Goal: Task Accomplishment & Management: Use online tool/utility

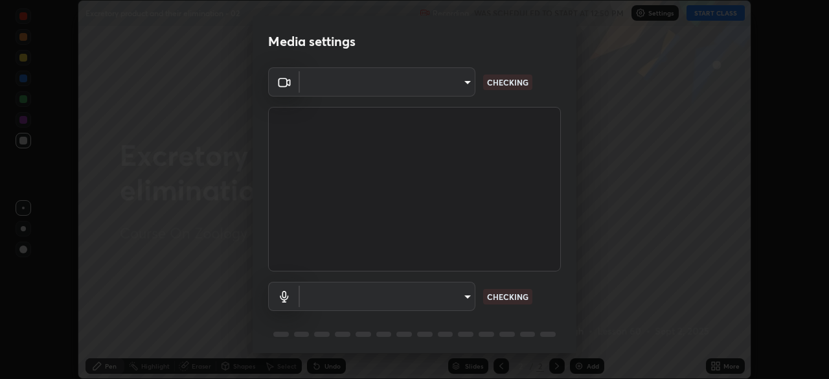
scroll to position [379, 829]
type input "1170694498857cb11788a0b7ae79d5cf1e08a6c331eb8d7031f90166f8fae325"
click at [464, 294] on body "Erase all Excretory product and their elimination - 02 Recording WAS SCHEDULED …" at bounding box center [414, 189] width 829 height 379
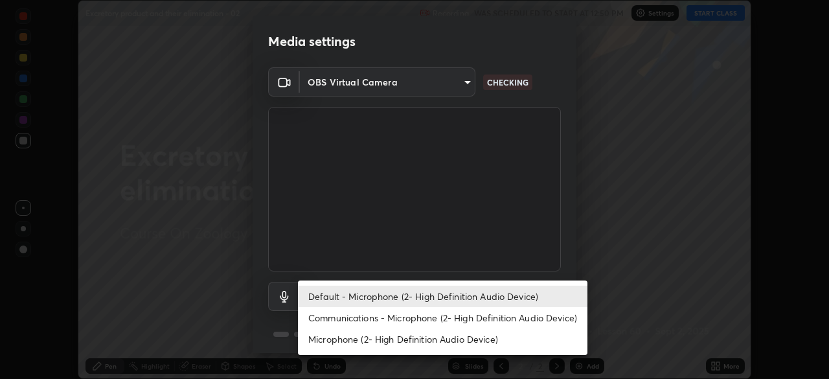
click at [467, 317] on li "Communications - Microphone (2- High Definition Audio Device)" at bounding box center [443, 317] width 290 height 21
type input "communications"
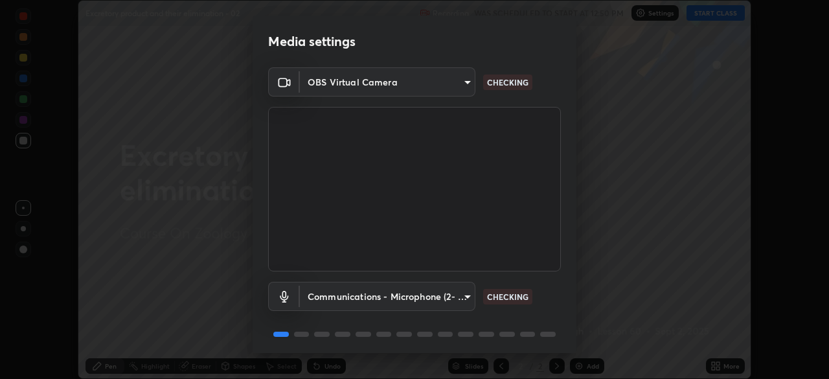
scroll to position [46, 0]
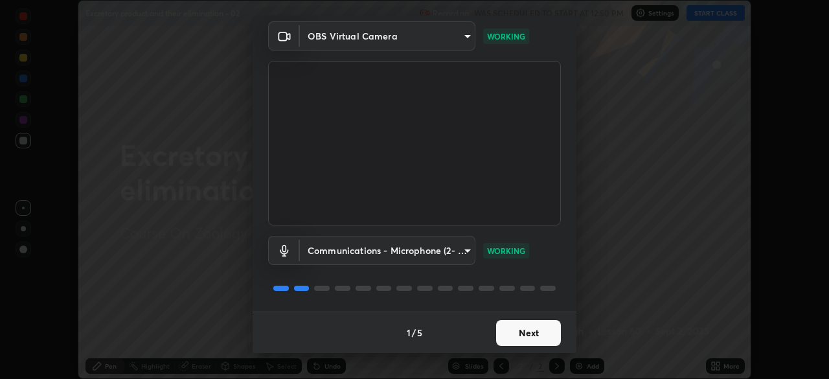
click at [531, 334] on button "Next" at bounding box center [528, 333] width 65 height 26
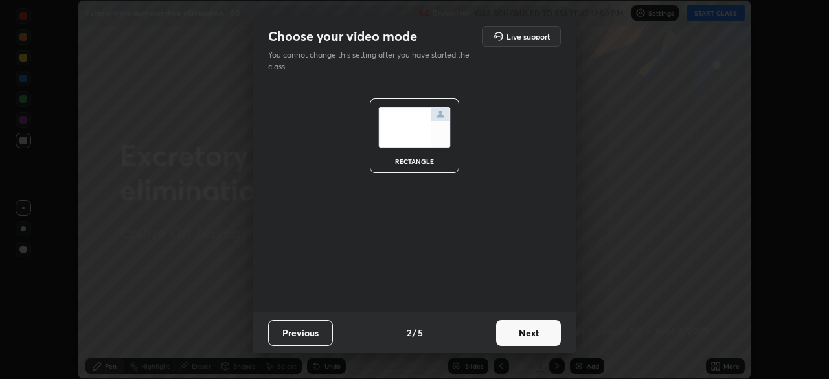
scroll to position [0, 0]
click at [535, 331] on button "Next" at bounding box center [528, 333] width 65 height 26
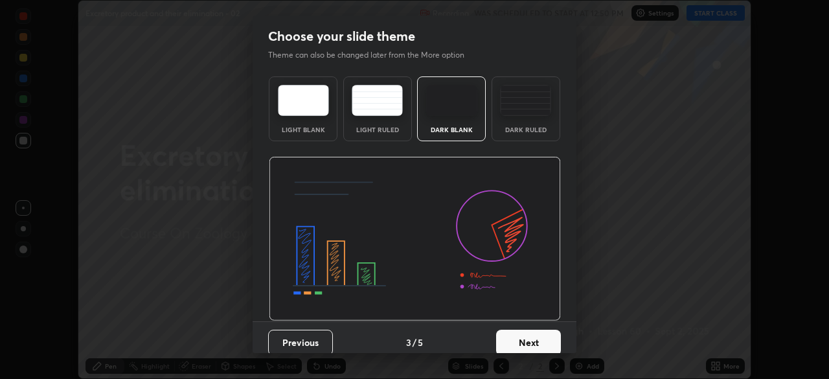
click at [537, 333] on button "Next" at bounding box center [528, 343] width 65 height 26
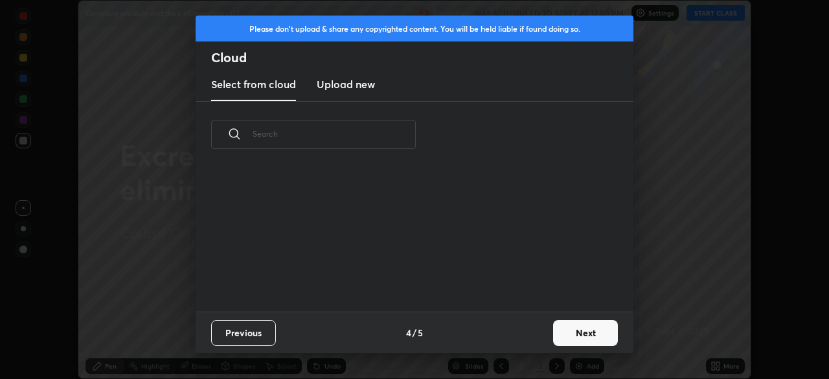
click at [555, 336] on button "Next" at bounding box center [585, 333] width 65 height 26
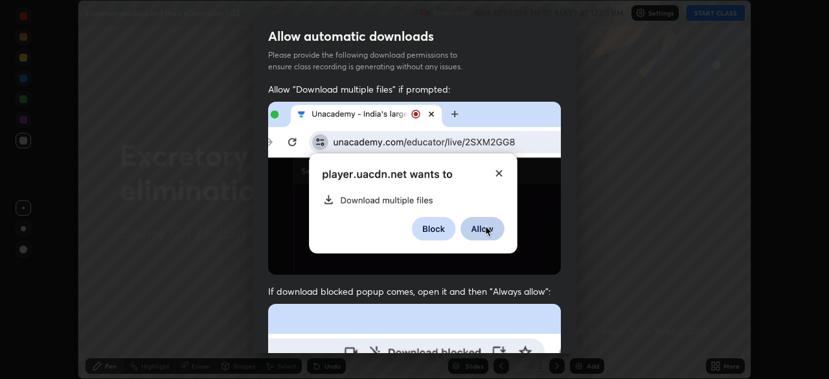
click at [562, 336] on div "Allow "Download multiple files" if prompted: If download blocked popup comes, o…" at bounding box center [415, 355] width 324 height 545
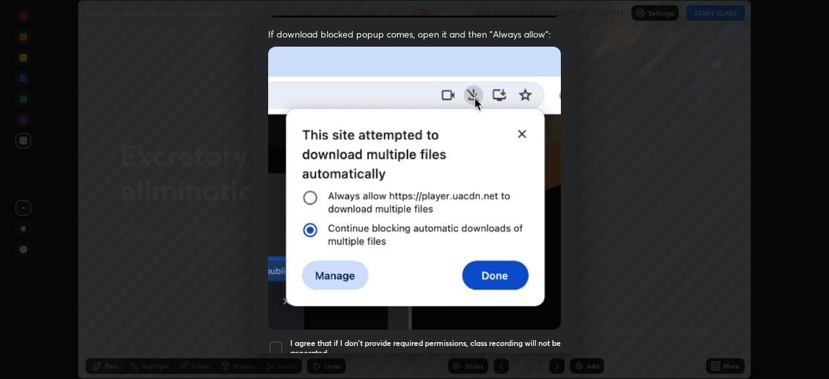
scroll to position [310, 0]
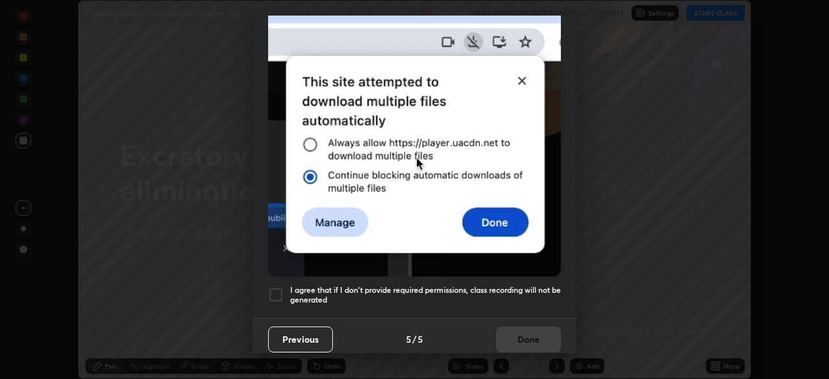
click at [519, 295] on h5 "I agree that if I don't provide required permissions, class recording will not …" at bounding box center [425, 295] width 271 height 20
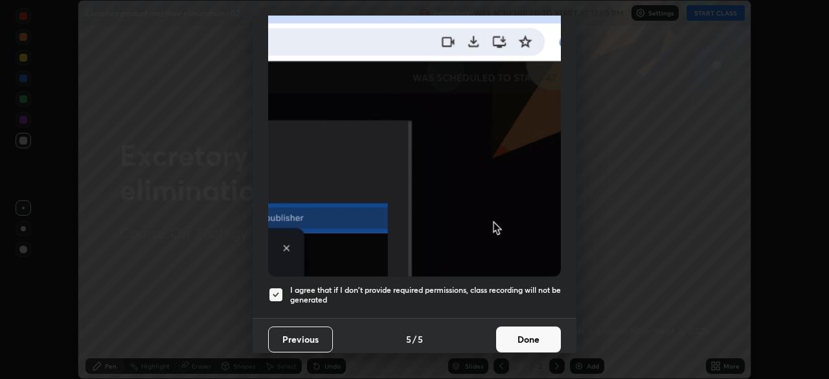
click at [518, 331] on button "Done" at bounding box center [528, 340] width 65 height 26
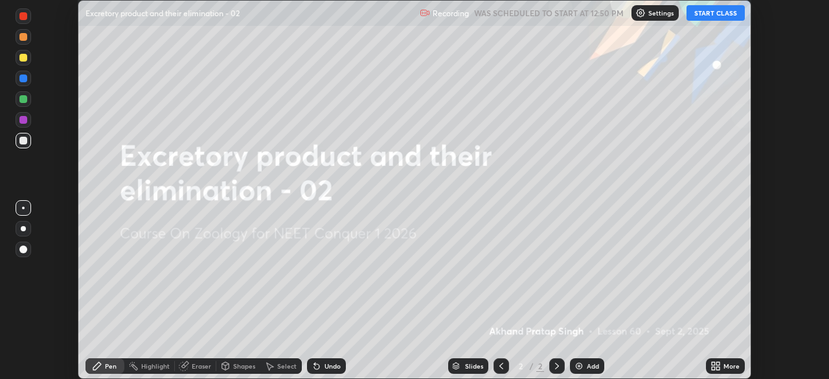
click at [698, 16] on button "START CLASS" at bounding box center [716, 13] width 58 height 16
click at [715, 365] on icon at bounding box center [713, 363] width 3 height 3
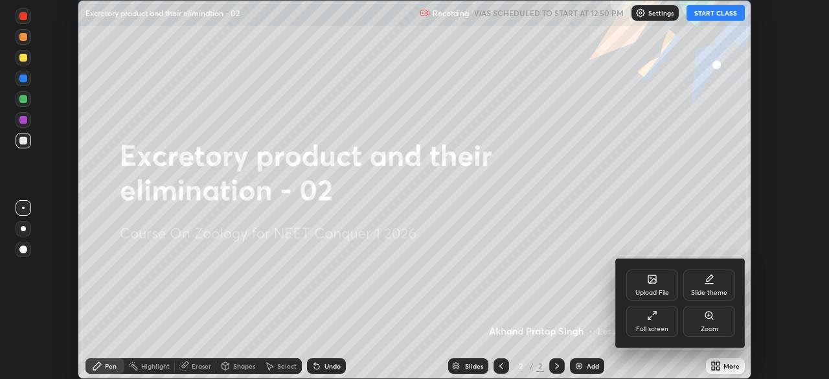
click at [657, 288] on div "Upload File" at bounding box center [652, 284] width 52 height 31
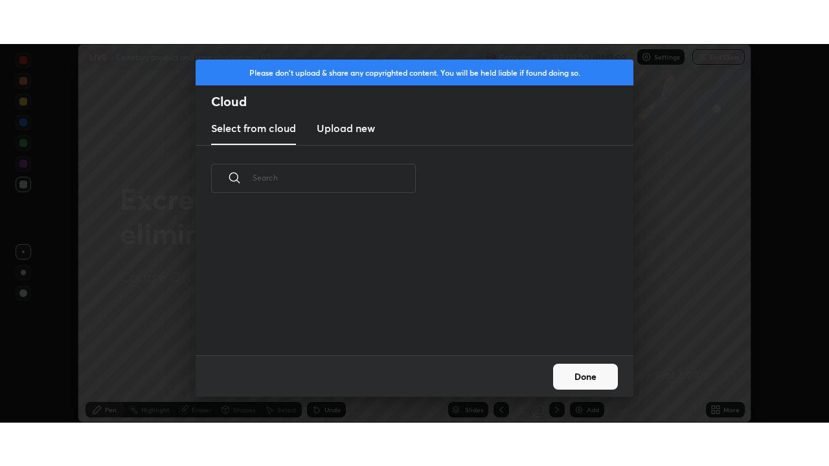
scroll to position [144, 416]
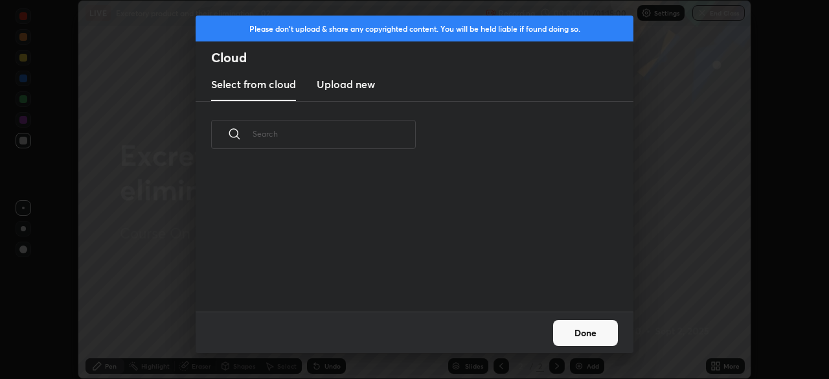
click at [359, 86] on h3 "Upload new" at bounding box center [346, 84] width 58 height 16
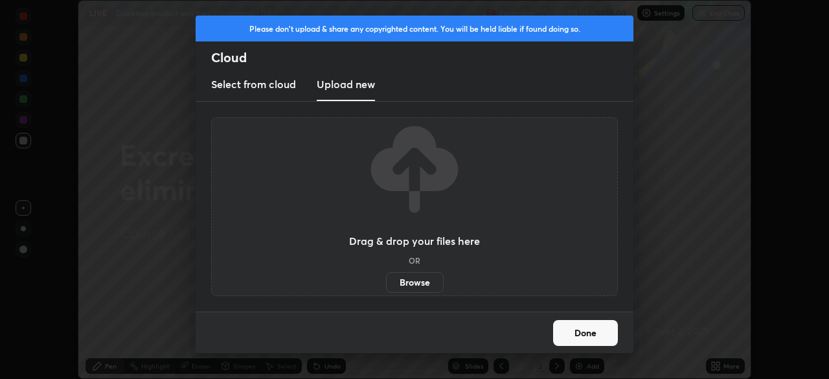
click at [417, 288] on label "Browse" at bounding box center [415, 282] width 58 height 21
click at [386, 288] on input "Browse" at bounding box center [386, 282] width 0 height 21
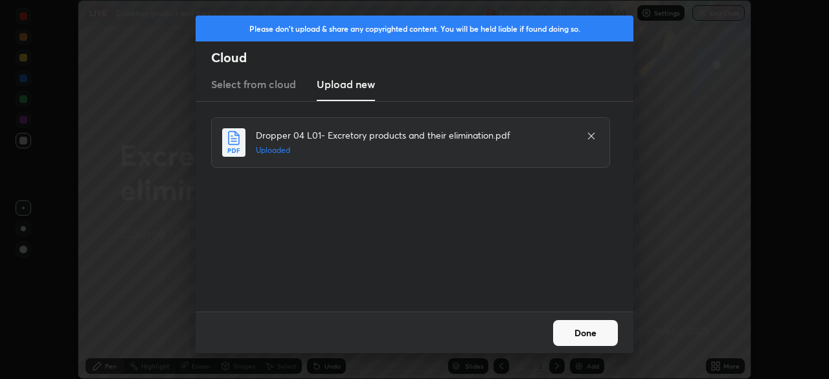
click at [576, 334] on button "Done" at bounding box center [585, 333] width 65 height 26
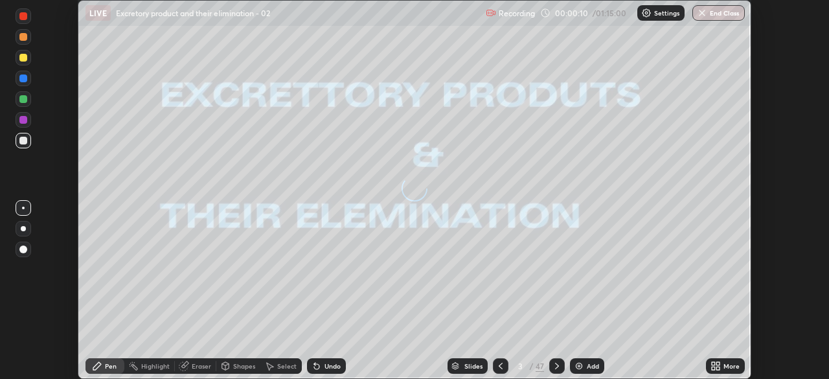
click at [719, 363] on icon at bounding box center [717, 363] width 3 height 3
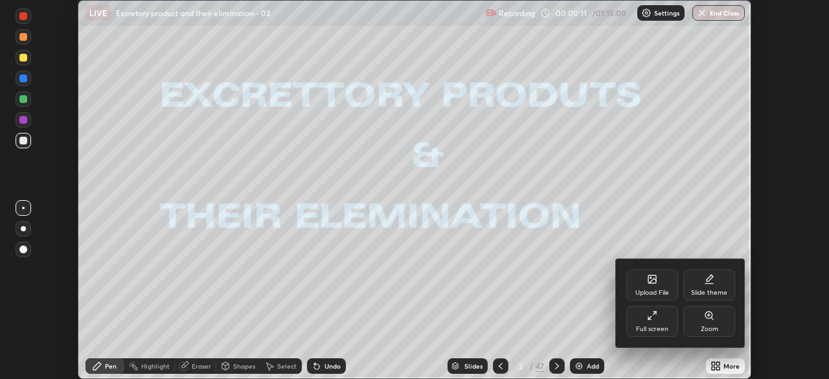
click at [645, 326] on div "Full screen" at bounding box center [652, 329] width 32 height 6
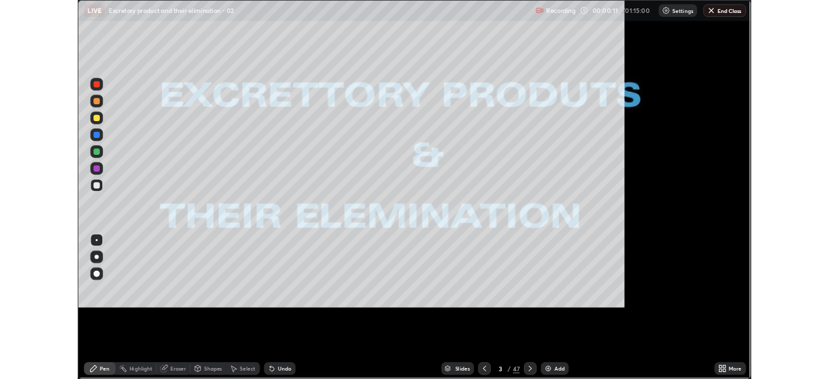
scroll to position [466, 829]
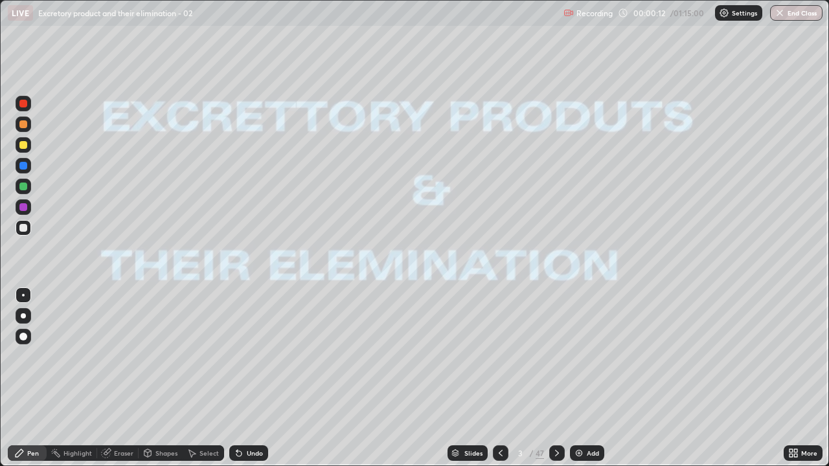
click at [554, 378] on icon at bounding box center [557, 453] width 10 height 10
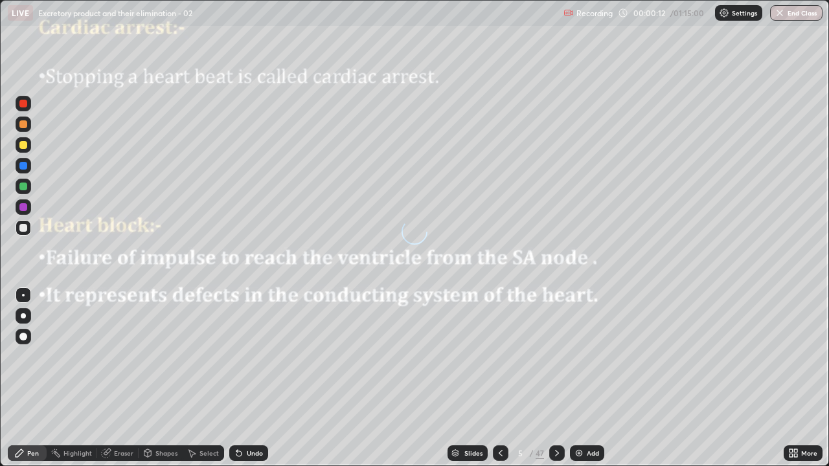
click at [555, 378] on icon at bounding box center [557, 453] width 10 height 10
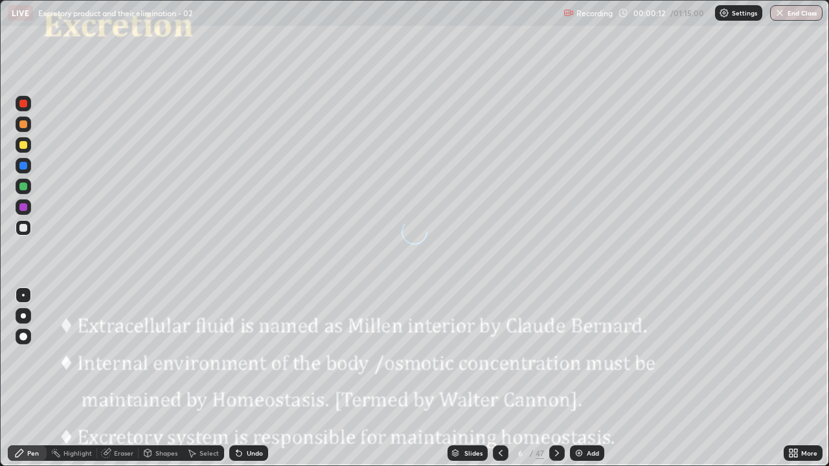
click at [555, 378] on icon at bounding box center [557, 453] width 10 height 10
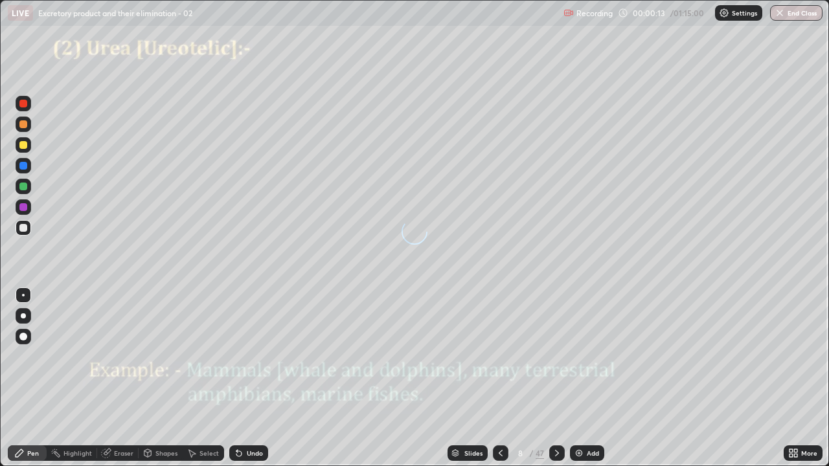
click at [555, 378] on icon at bounding box center [557, 453] width 10 height 10
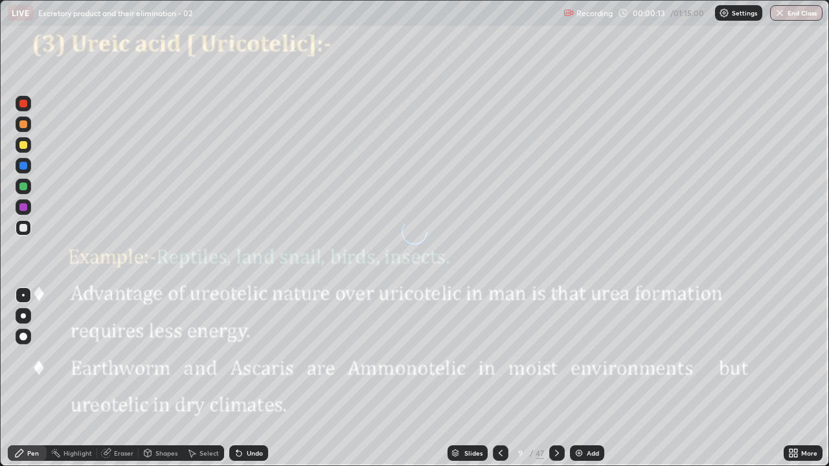
click at [556, 378] on icon at bounding box center [557, 453] width 10 height 10
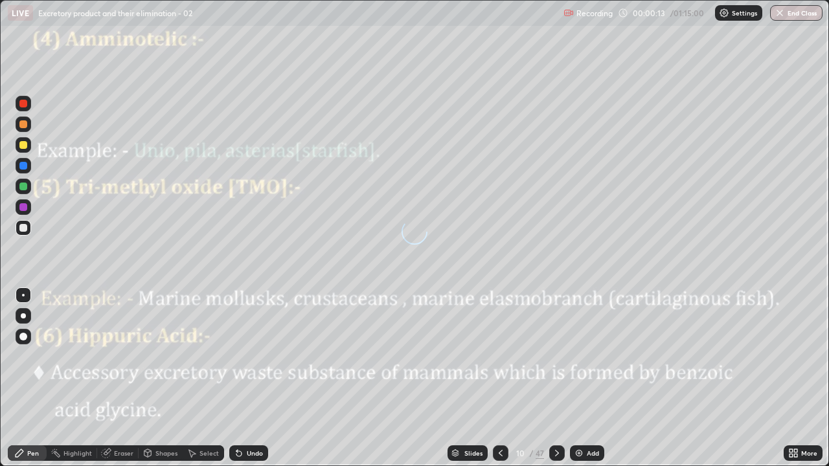
click at [558, 378] on icon at bounding box center [557, 453] width 10 height 10
click at [556, 378] on icon at bounding box center [557, 453] width 10 height 10
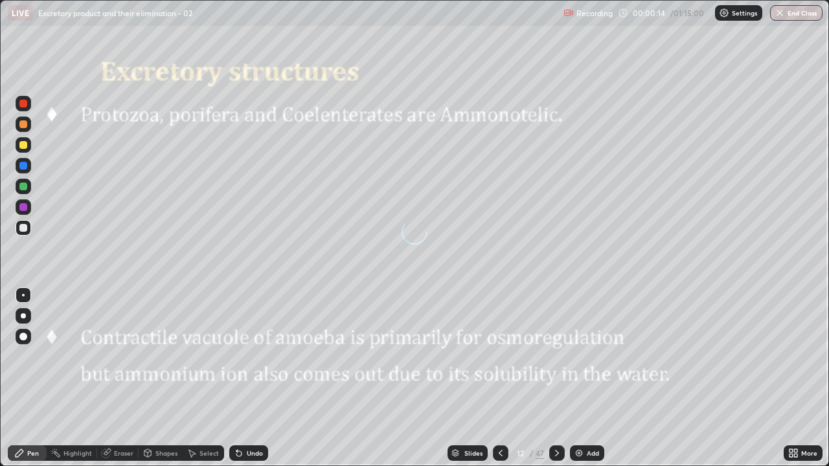
click at [556, 378] on div at bounding box center [557, 454] width 16 height 16
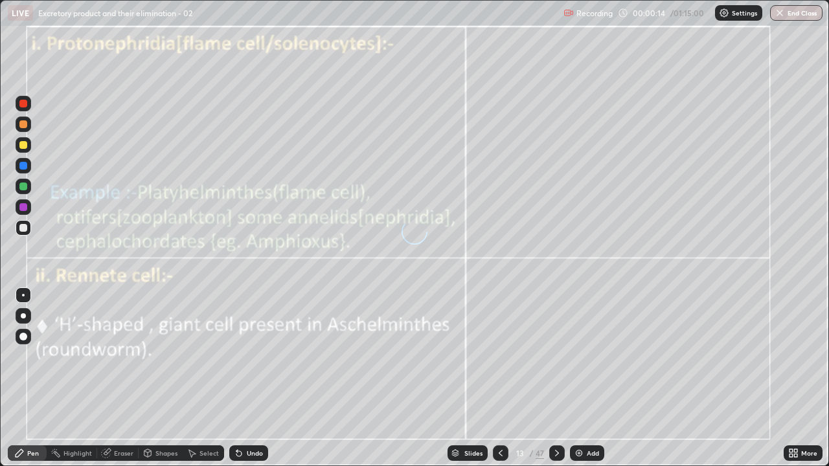
click at [556, 378] on icon at bounding box center [557, 453] width 10 height 10
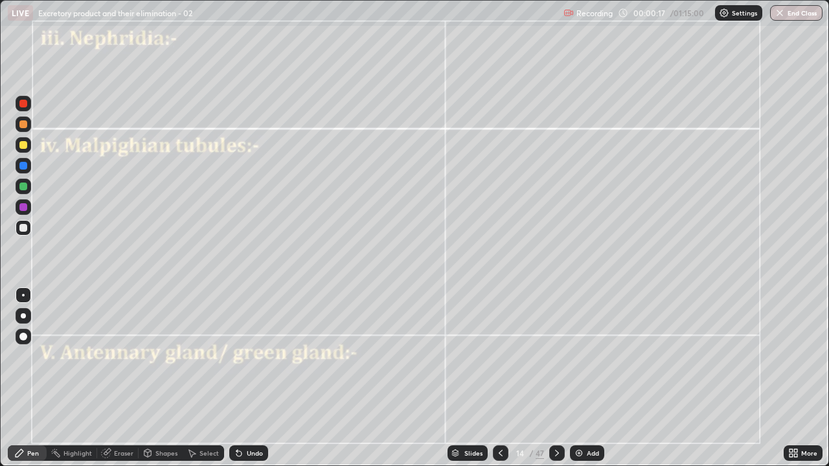
click at [552, 378] on icon at bounding box center [557, 453] width 10 height 10
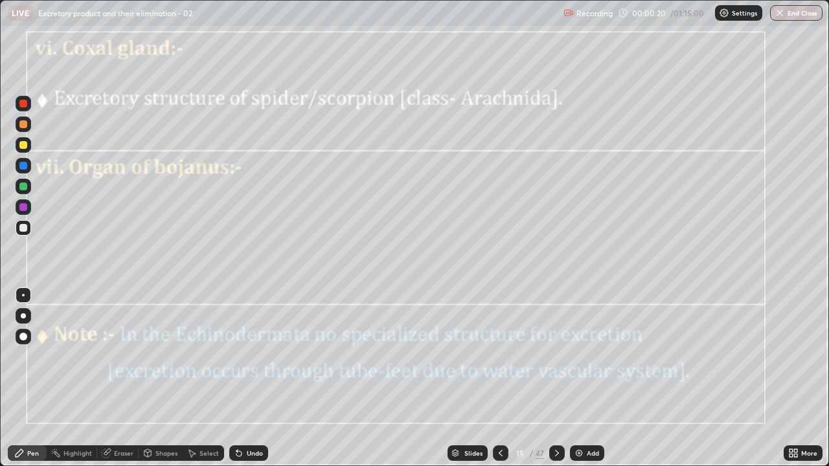
click at [558, 378] on icon at bounding box center [557, 453] width 10 height 10
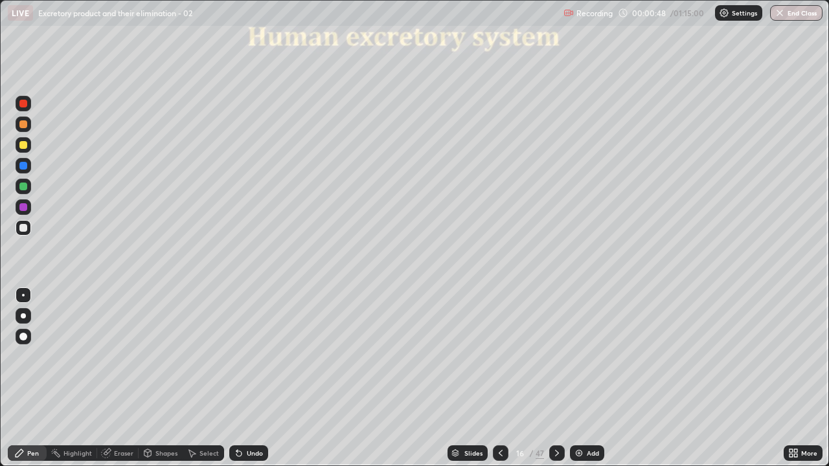
click at [29, 230] on div at bounding box center [24, 228] width 16 height 16
click at [163, 378] on div "Shapes" at bounding box center [166, 453] width 22 height 6
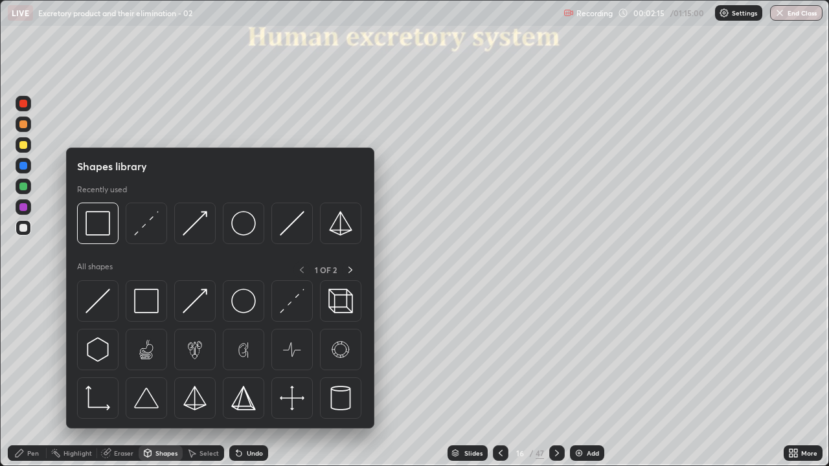
click at [118, 378] on div "Eraser" at bounding box center [117, 454] width 41 height 16
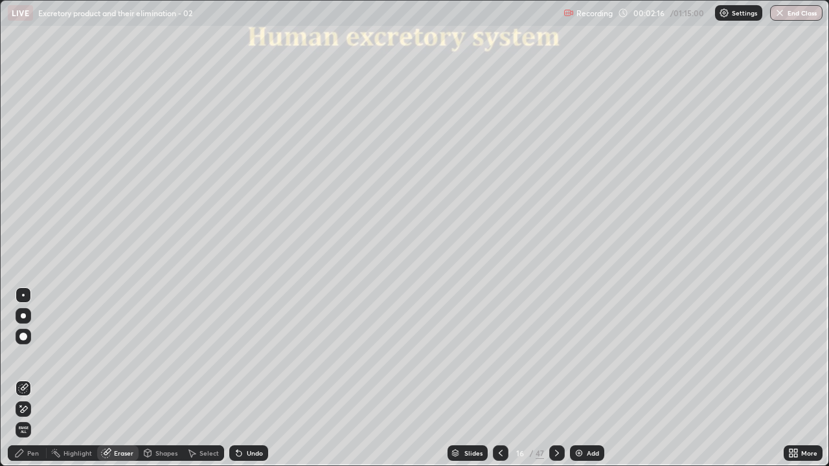
click at [25, 378] on icon at bounding box center [23, 409] width 10 height 11
click at [30, 378] on div "Pen" at bounding box center [33, 453] width 12 height 6
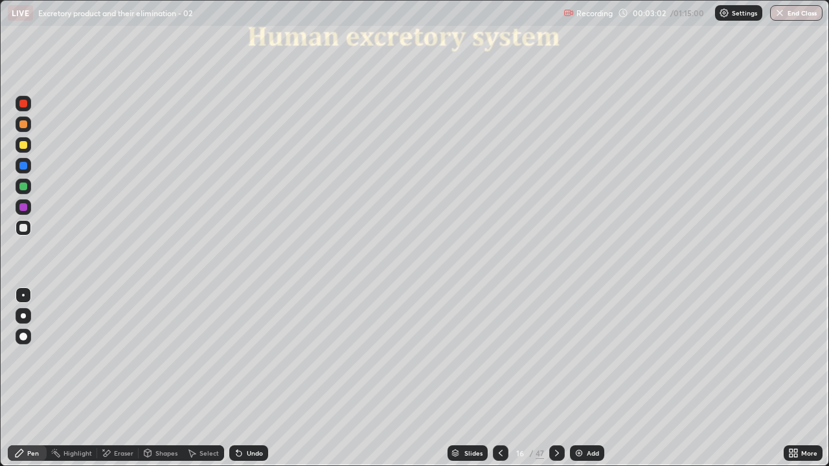
click at [24, 209] on div at bounding box center [23, 207] width 8 height 8
click at [579, 378] on img at bounding box center [579, 453] width 10 height 10
click at [163, 378] on div "Shapes" at bounding box center [166, 453] width 22 height 6
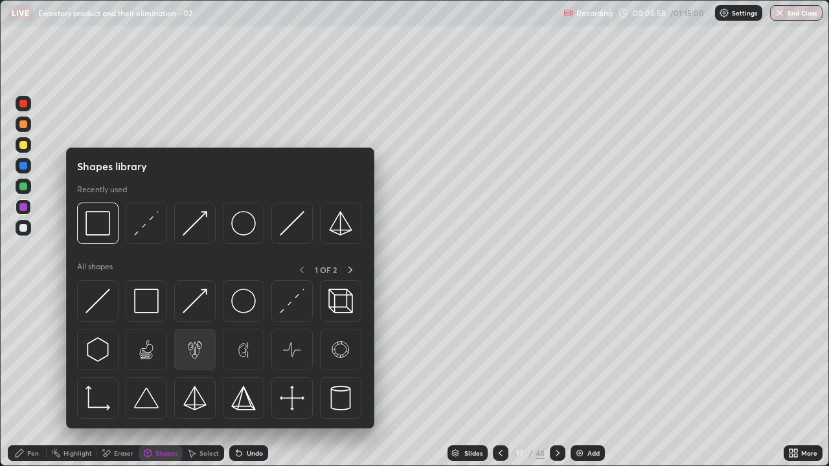
click at [198, 354] on img at bounding box center [195, 350] width 25 height 25
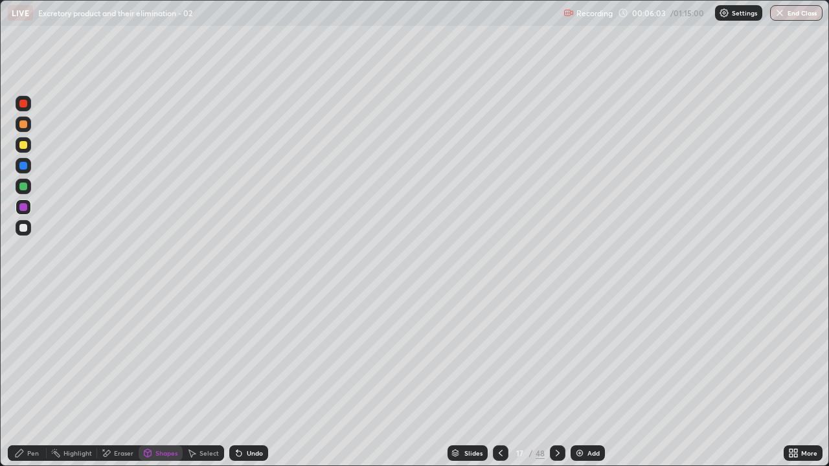
click at [194, 378] on icon at bounding box center [192, 454] width 7 height 8
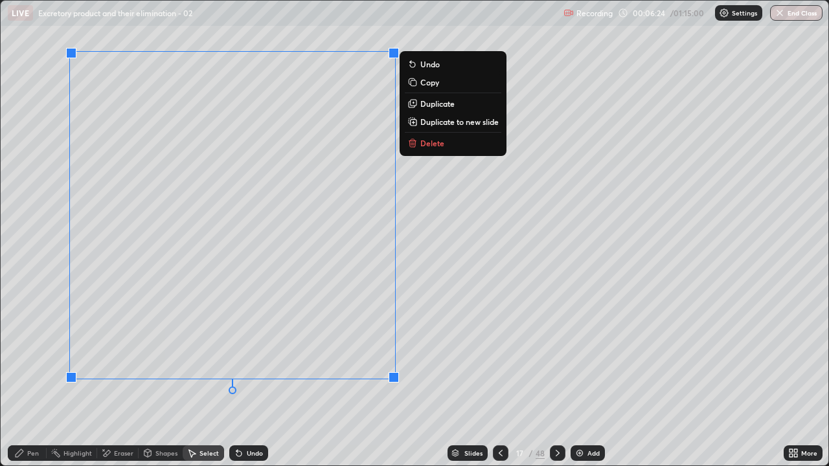
click at [37, 378] on div "Pen" at bounding box center [27, 454] width 39 height 16
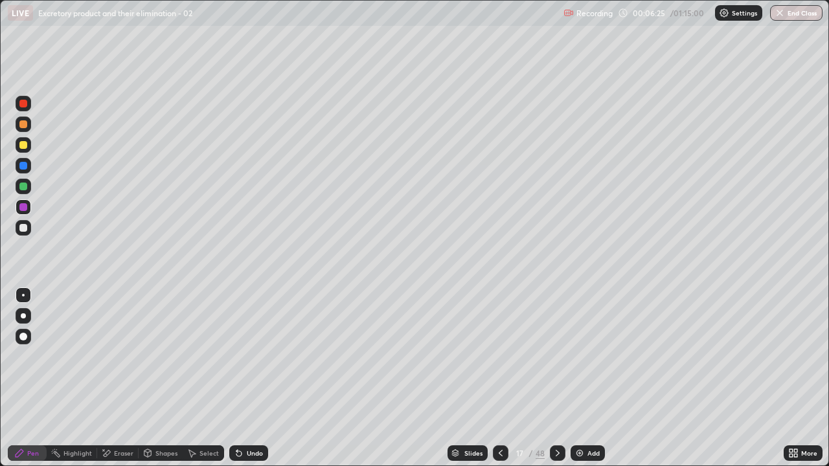
click at [25, 230] on div at bounding box center [23, 228] width 8 height 8
click at [122, 378] on div "Eraser" at bounding box center [123, 453] width 19 height 6
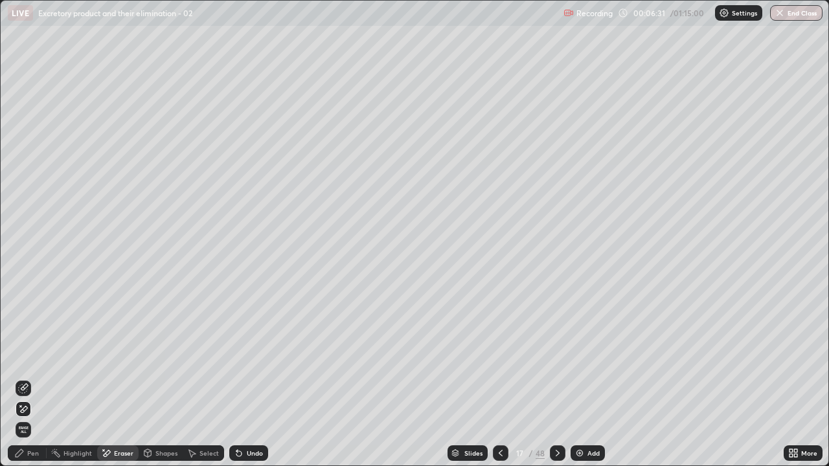
click at [31, 378] on div "Pen" at bounding box center [27, 454] width 39 height 16
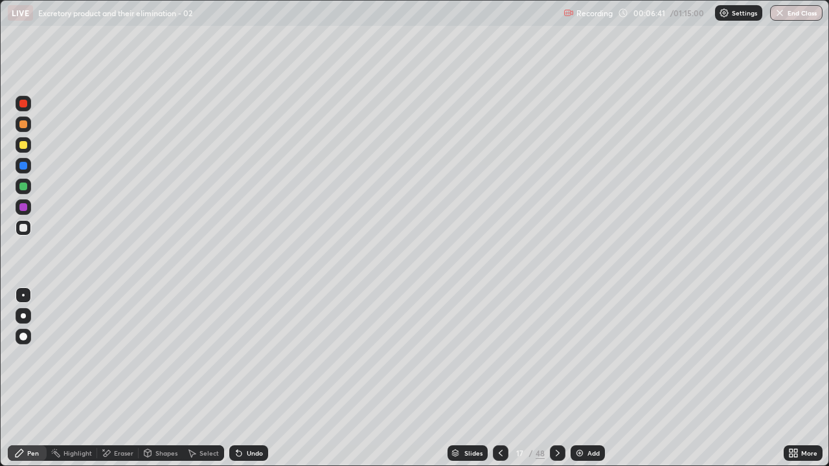
click at [154, 378] on div "Shapes" at bounding box center [161, 454] width 44 height 16
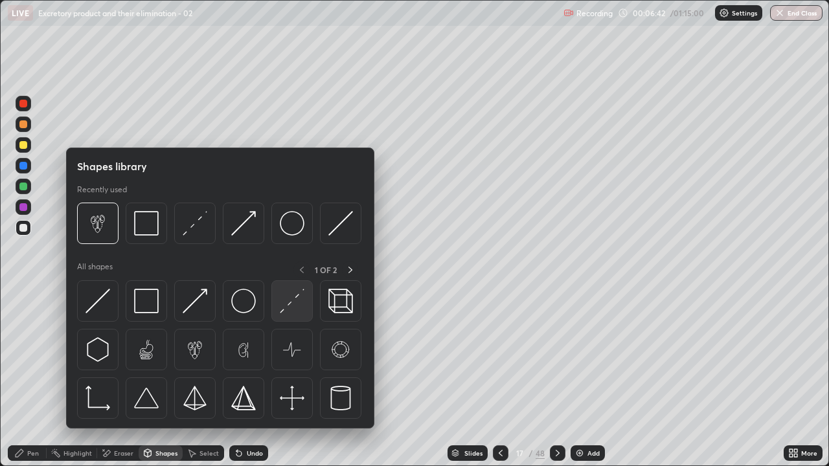
click at [295, 300] on img at bounding box center [292, 301] width 25 height 25
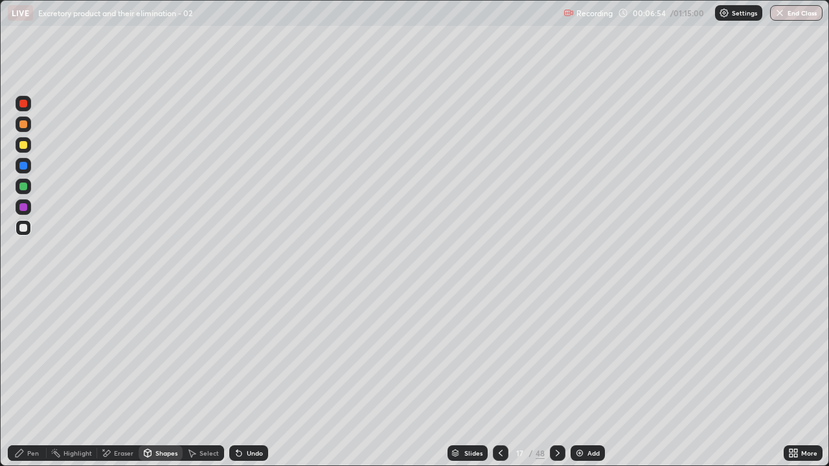
click at [30, 378] on div "Pen" at bounding box center [33, 453] width 12 height 6
click at [25, 185] on div at bounding box center [23, 187] width 8 height 8
click at [24, 225] on div at bounding box center [23, 228] width 8 height 8
click at [26, 190] on div at bounding box center [23, 187] width 8 height 8
click at [26, 227] on div at bounding box center [23, 228] width 8 height 8
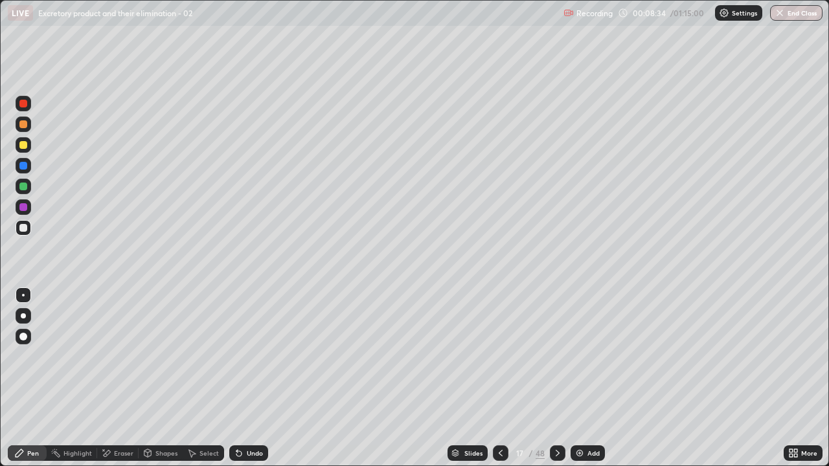
click at [23, 189] on div at bounding box center [23, 187] width 8 height 8
click at [29, 230] on div at bounding box center [24, 228] width 16 height 16
click at [23, 190] on div at bounding box center [23, 187] width 8 height 8
click at [23, 336] on div at bounding box center [23, 337] width 8 height 8
click at [24, 166] on div at bounding box center [23, 166] width 8 height 8
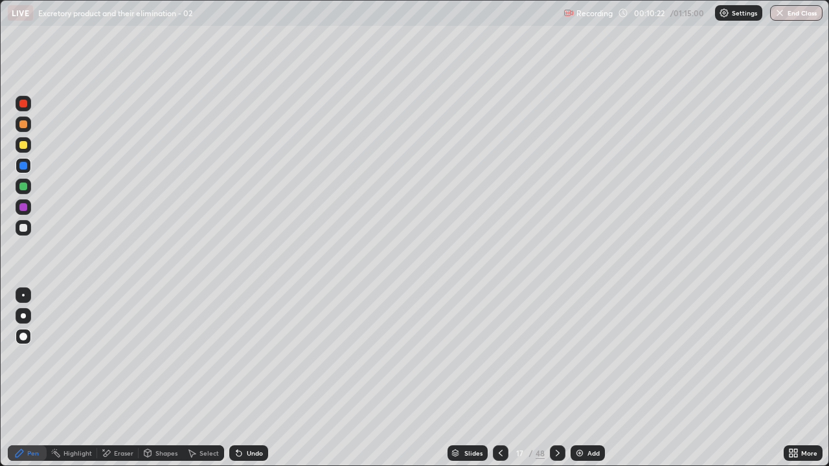
click at [23, 295] on div at bounding box center [23, 295] width 3 height 3
click at [24, 185] on div at bounding box center [23, 187] width 8 height 8
click at [24, 145] on div at bounding box center [23, 145] width 8 height 8
click at [23, 316] on div at bounding box center [23, 316] width 5 height 5
click at [30, 301] on div at bounding box center [24, 296] width 16 height 16
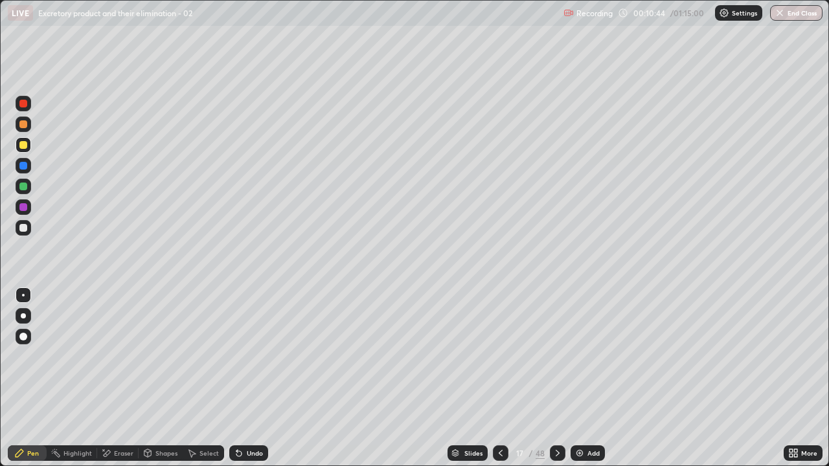
click at [30, 234] on div at bounding box center [24, 228] width 16 height 21
click at [25, 209] on div at bounding box center [23, 207] width 8 height 8
click at [23, 295] on div at bounding box center [23, 295] width 3 height 3
click at [196, 378] on icon at bounding box center [192, 453] width 10 height 10
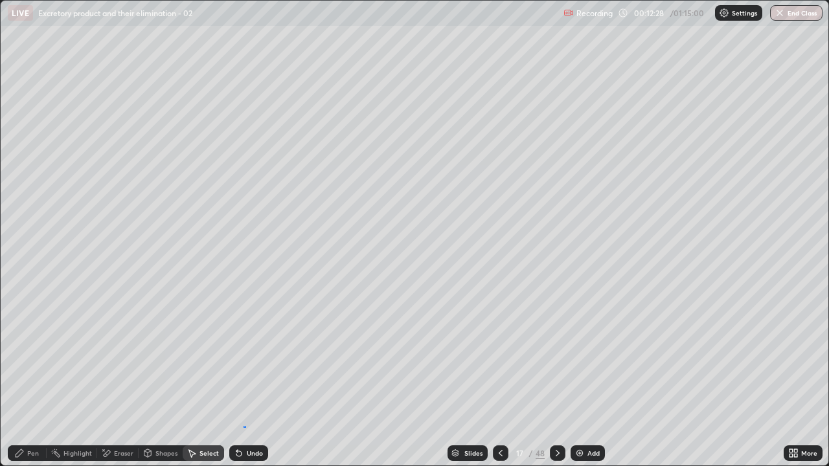
click at [245, 378] on div "0 ° Undo Copy Duplicate Duplicate to new slide Delete" at bounding box center [415, 233] width 828 height 465
click at [117, 378] on div "Eraser" at bounding box center [123, 453] width 19 height 6
click at [25, 378] on icon at bounding box center [23, 409] width 10 height 11
click at [207, 378] on div "Select" at bounding box center [209, 453] width 19 height 6
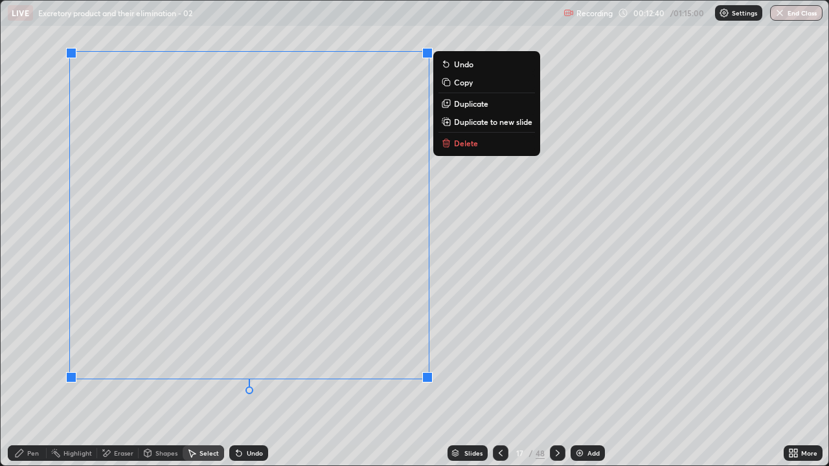
click at [459, 216] on div "0 ° Undo Copy Duplicate Duplicate to new slide Delete" at bounding box center [415, 233] width 828 height 465
click at [470, 253] on div "0 ° Undo Copy Duplicate Duplicate to new slide Delete" at bounding box center [415, 233] width 828 height 465
click at [457, 238] on div "0 ° Undo Copy Duplicate Duplicate to new slide Delete" at bounding box center [415, 233] width 828 height 465
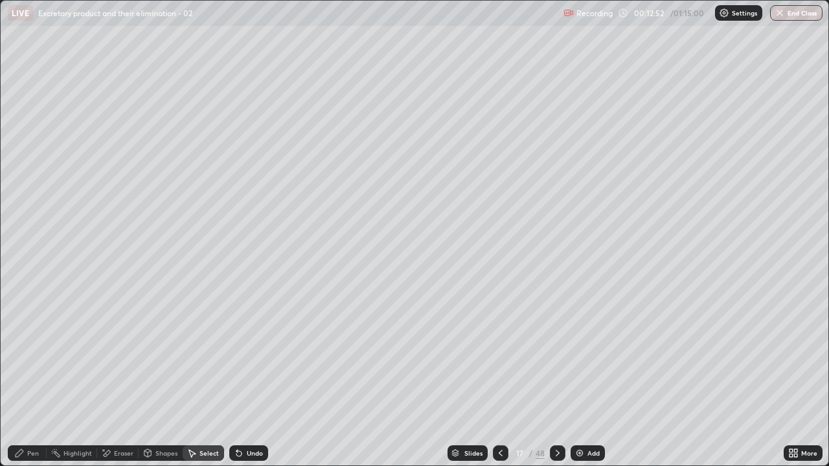
click at [116, 378] on div "Eraser" at bounding box center [123, 453] width 19 height 6
click at [26, 378] on icon at bounding box center [23, 409] width 10 height 11
click at [37, 378] on div "Pen" at bounding box center [27, 454] width 39 height 16
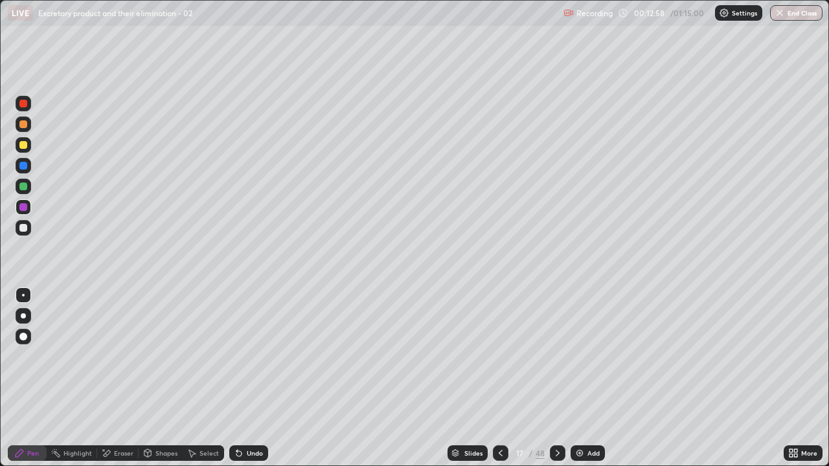
click at [23, 295] on div at bounding box center [23, 295] width 3 height 3
click at [23, 229] on div at bounding box center [23, 228] width 8 height 8
click at [791, 378] on icon at bounding box center [791, 451] width 3 height 3
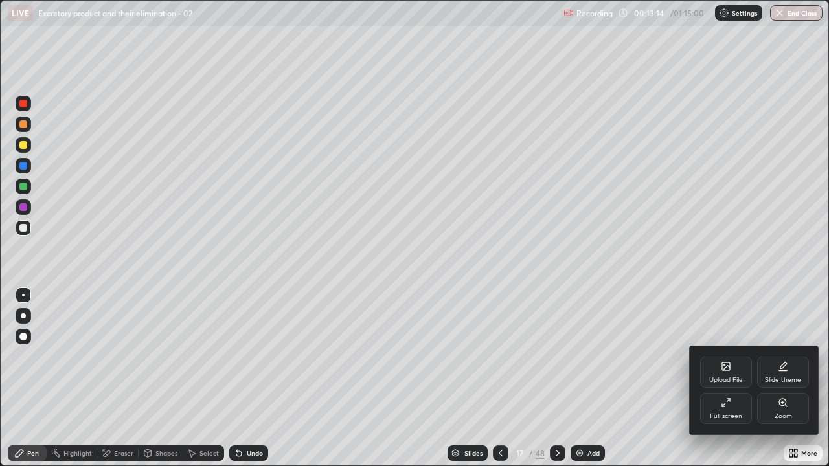
click at [726, 378] on div "Full screen" at bounding box center [726, 416] width 32 height 6
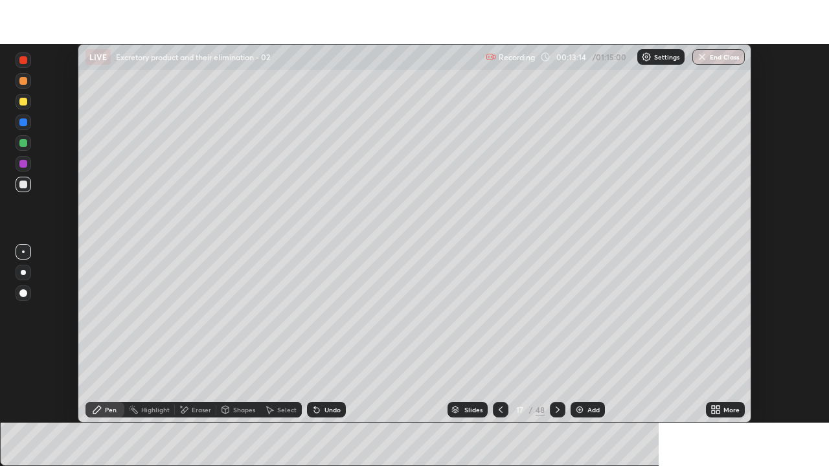
scroll to position [64404, 63953]
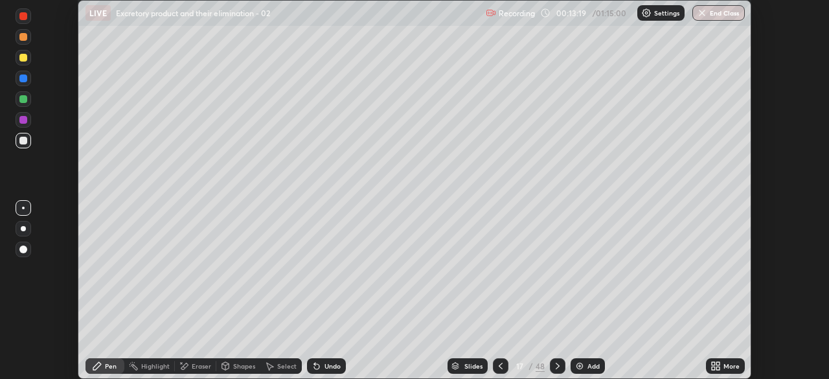
click at [719, 362] on icon at bounding box center [717, 363] width 3 height 3
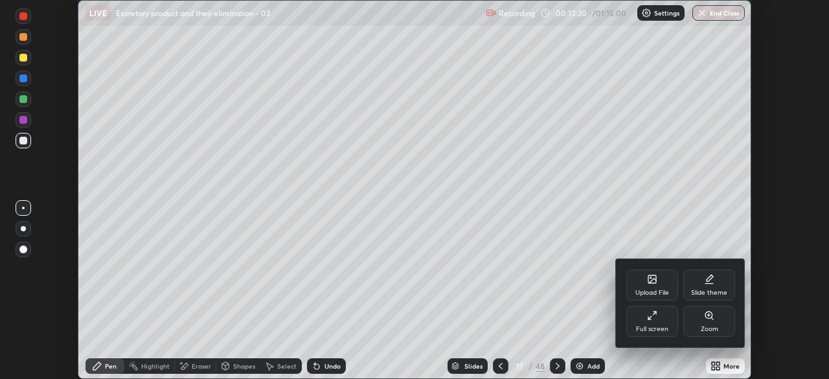
click at [661, 326] on div "Full screen" at bounding box center [652, 329] width 32 height 6
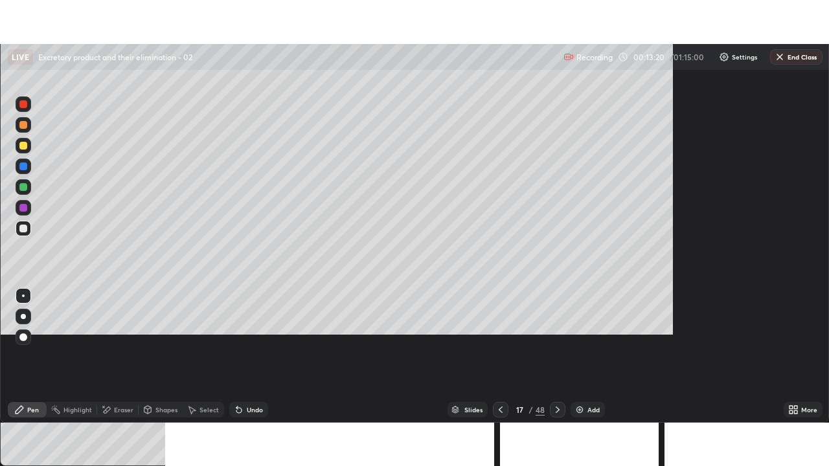
scroll to position [466, 829]
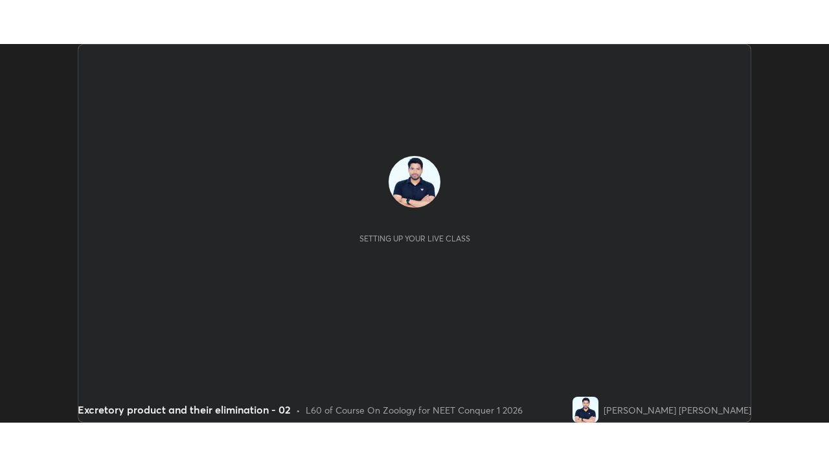
scroll to position [379, 829]
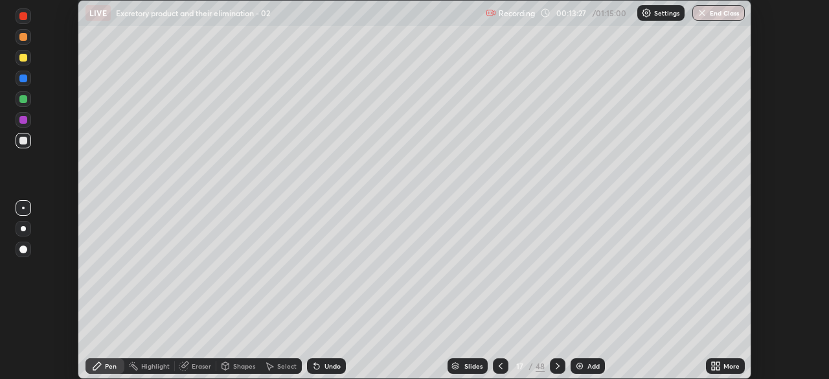
click at [715, 364] on icon at bounding box center [713, 363] width 3 height 3
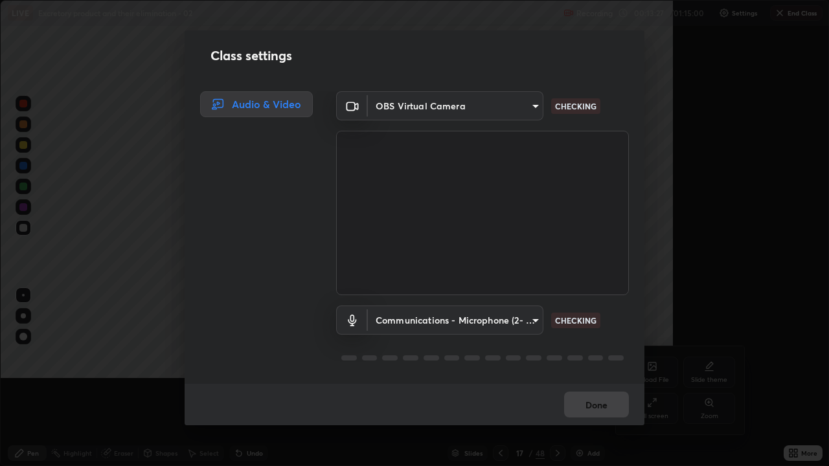
scroll to position [466, 829]
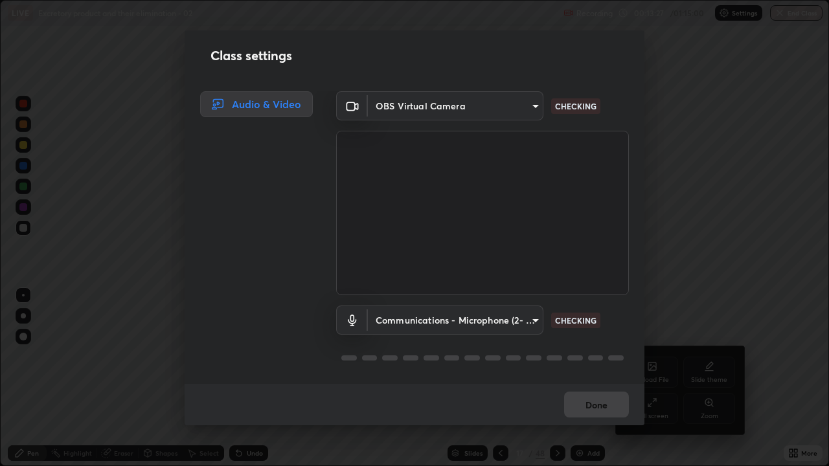
click at [658, 378] on div "Class settings Audio & Video OBS Virtual Camera 1170694498857cb11788a0b7ae79d5c…" at bounding box center [414, 233] width 829 height 466
click at [531, 317] on body "Erase all LIVE Excretory product and their elimination - 02 Recording 00:13:30 …" at bounding box center [414, 233] width 829 height 466
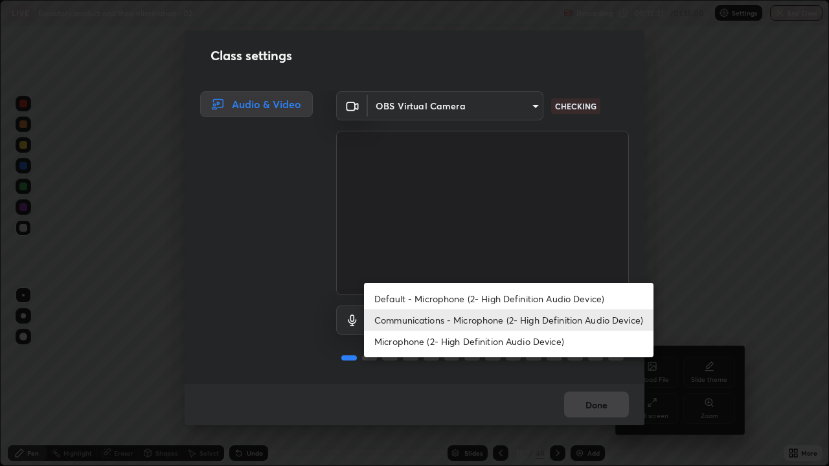
click at [560, 322] on li "Communications - Microphone (2- High Definition Audio Device)" at bounding box center [509, 320] width 290 height 21
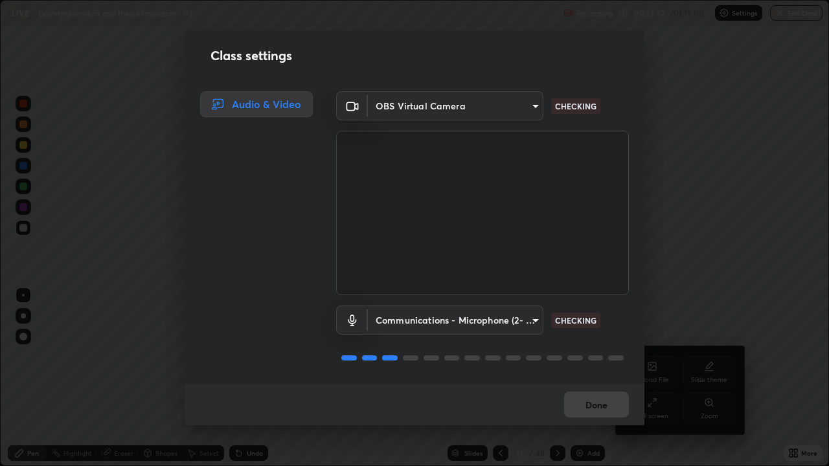
scroll to position [1, 0]
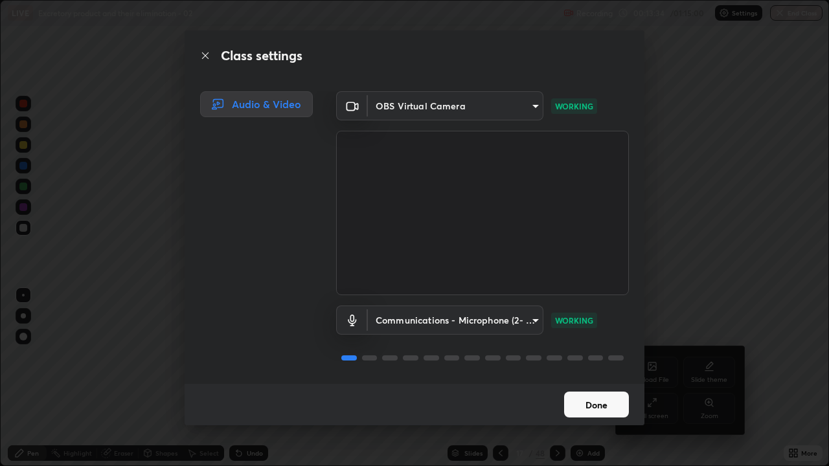
click at [600, 378] on button "Done" at bounding box center [596, 405] width 65 height 26
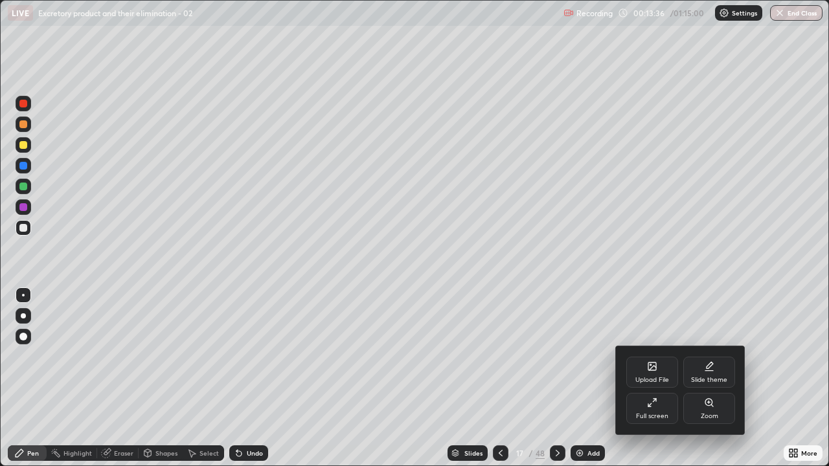
click at [572, 378] on div at bounding box center [414, 233] width 829 height 466
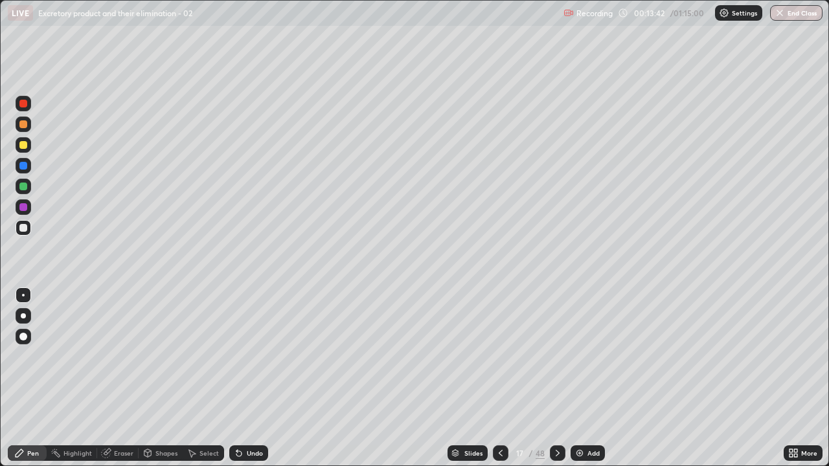
click at [29, 150] on div at bounding box center [24, 145] width 16 height 16
click at [23, 316] on div at bounding box center [23, 316] width 5 height 5
click at [28, 229] on div at bounding box center [24, 228] width 16 height 16
click at [23, 295] on div at bounding box center [23, 295] width 3 height 3
click at [29, 148] on div at bounding box center [24, 145] width 16 height 16
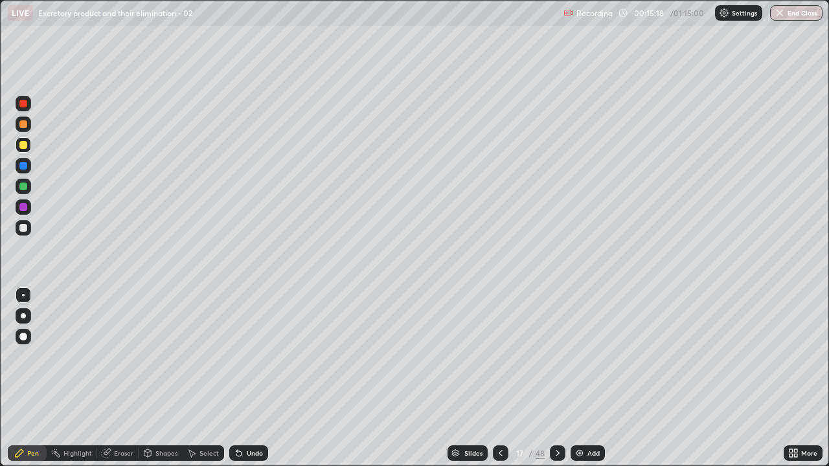
click at [251, 378] on div "Undo" at bounding box center [255, 453] width 16 height 6
click at [117, 378] on div "Eraser" at bounding box center [123, 453] width 19 height 6
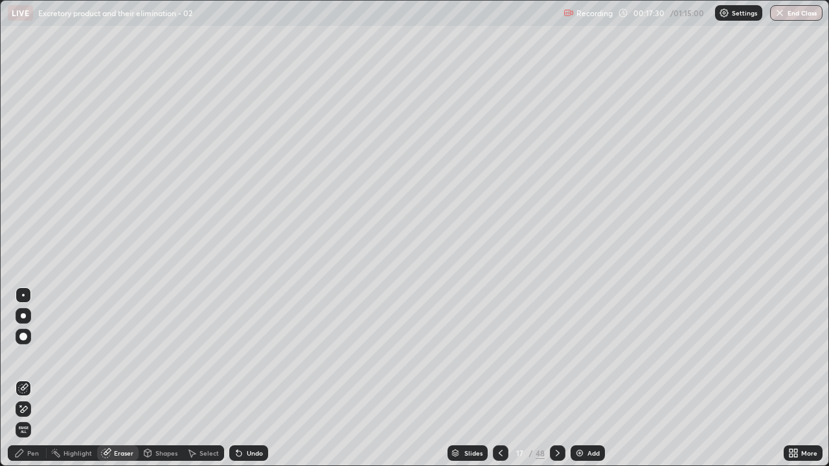
click at [26, 378] on icon at bounding box center [24, 409] width 7 height 6
click at [27, 378] on div "Pen" at bounding box center [27, 454] width 39 height 16
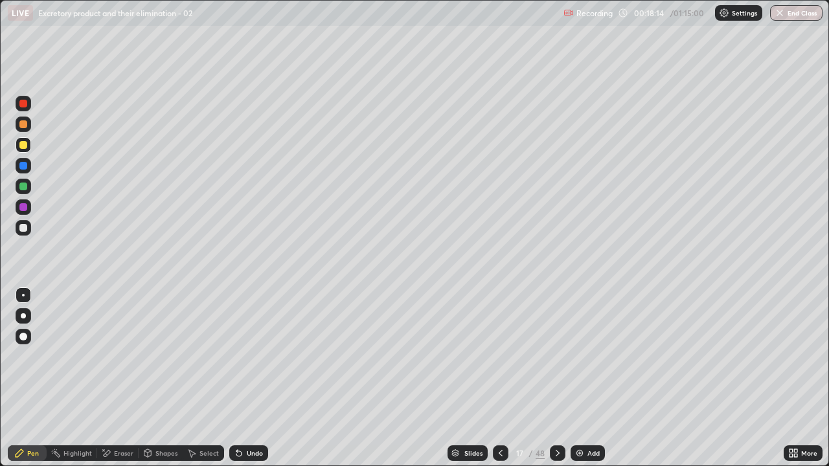
click at [27, 107] on div at bounding box center [24, 104] width 16 height 16
click at [22, 144] on div at bounding box center [23, 145] width 8 height 8
click at [579, 378] on div "Add" at bounding box center [588, 454] width 34 height 16
click at [24, 166] on div at bounding box center [23, 166] width 8 height 8
click at [27, 338] on div at bounding box center [23, 337] width 8 height 8
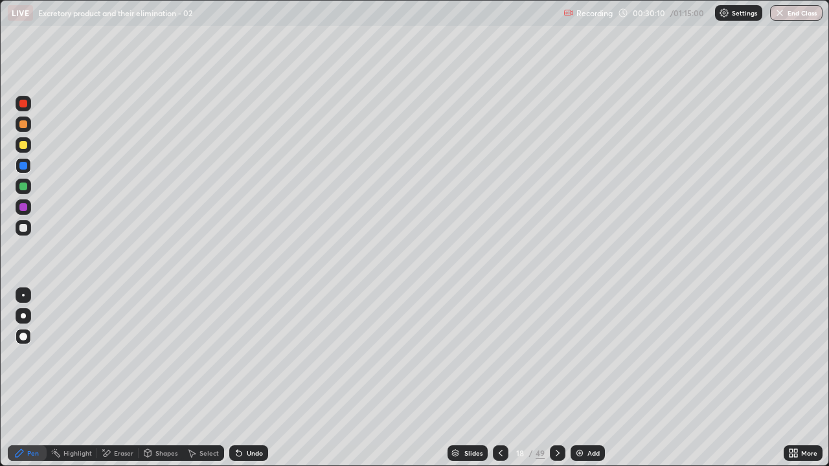
click at [253, 378] on div "Undo" at bounding box center [248, 454] width 39 height 16
click at [119, 378] on div "Eraser" at bounding box center [123, 453] width 19 height 6
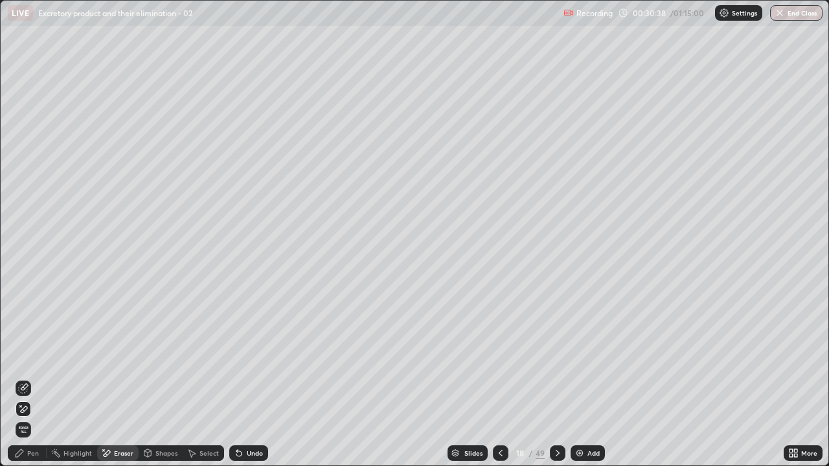
click at [37, 378] on div "Pen" at bounding box center [27, 454] width 39 height 16
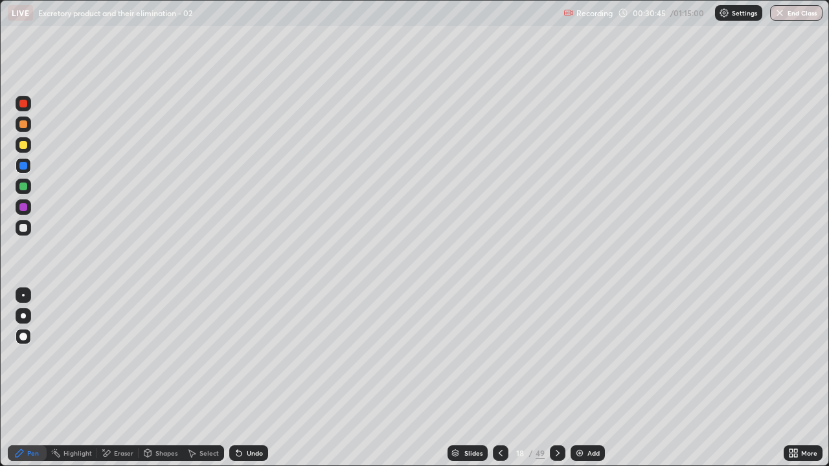
click at [124, 378] on div "Eraser" at bounding box center [117, 454] width 41 height 16
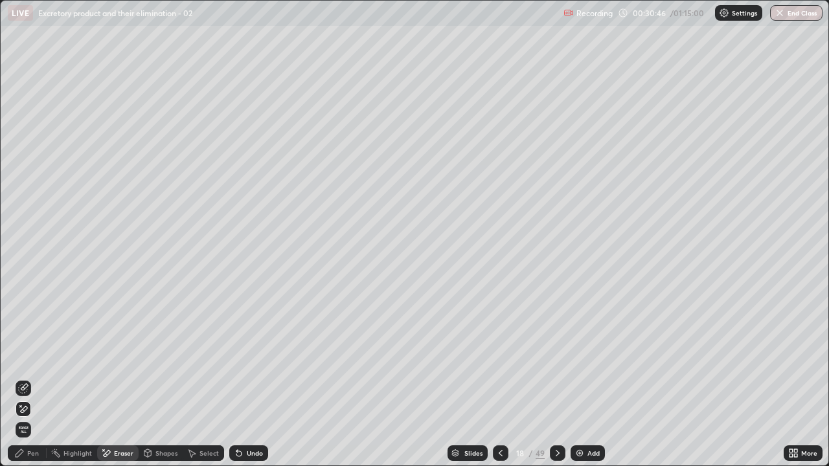
click at [25, 378] on icon at bounding box center [23, 389] width 10 height 10
click at [33, 378] on div "Pen" at bounding box center [33, 453] width 12 height 6
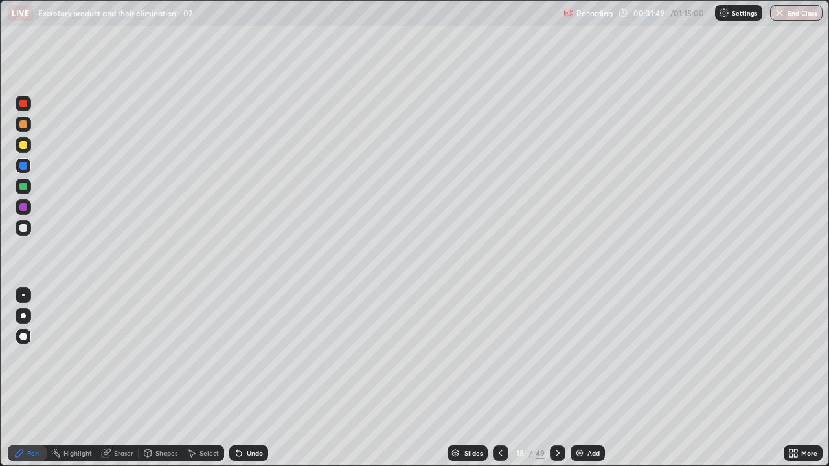
click at [25, 187] on div at bounding box center [23, 187] width 8 height 8
click at [24, 207] on div at bounding box center [23, 207] width 8 height 8
click at [241, 378] on icon at bounding box center [239, 453] width 10 height 10
click at [237, 378] on icon at bounding box center [238, 454] width 5 height 5
click at [23, 295] on div at bounding box center [23, 295] width 3 height 3
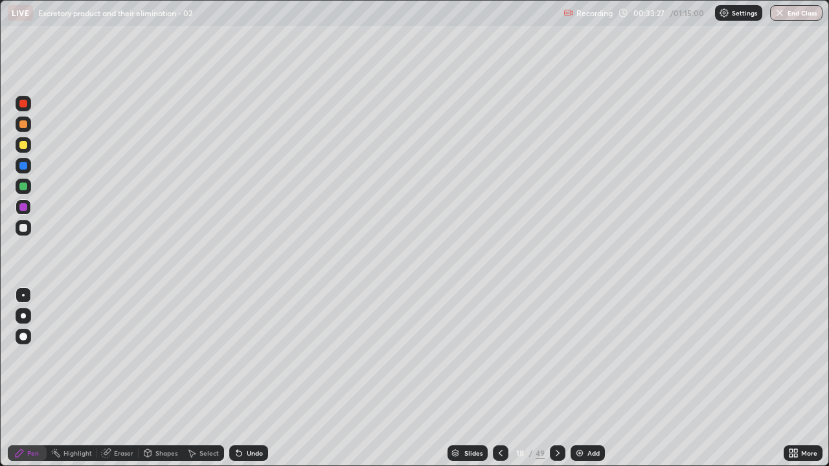
click at [27, 146] on div at bounding box center [23, 145] width 8 height 8
click at [258, 378] on div "Undo" at bounding box center [248, 454] width 39 height 16
click at [19, 337] on div at bounding box center [23, 337] width 8 height 8
click at [27, 207] on div at bounding box center [23, 207] width 8 height 8
click at [23, 295] on div at bounding box center [23, 295] width 3 height 3
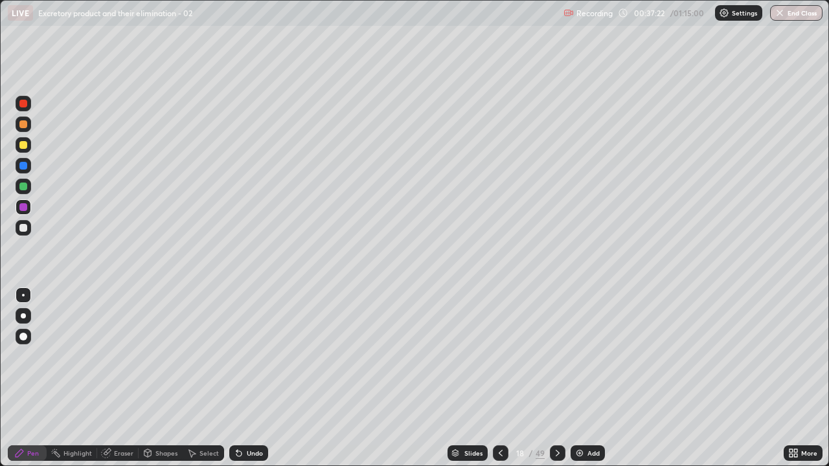
click at [499, 378] on icon at bounding box center [501, 453] width 10 height 10
click at [24, 231] on div at bounding box center [23, 228] width 8 height 8
click at [239, 378] on icon at bounding box center [239, 453] width 10 height 10
click at [249, 378] on div "Undo" at bounding box center [248, 454] width 39 height 16
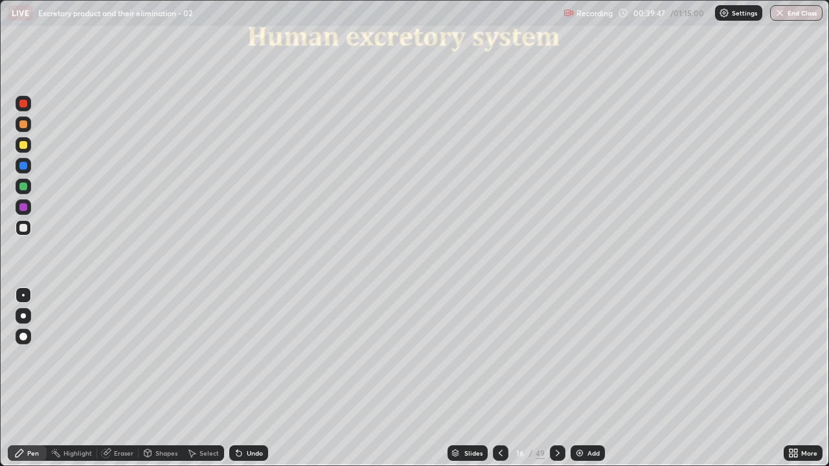
click at [244, 378] on div "Undo" at bounding box center [248, 454] width 39 height 16
click at [23, 190] on div at bounding box center [23, 187] width 8 height 8
click at [236, 378] on icon at bounding box center [236, 450] width 1 height 1
click at [25, 229] on div at bounding box center [23, 228] width 8 height 8
click at [25, 128] on div at bounding box center [23, 124] width 8 height 8
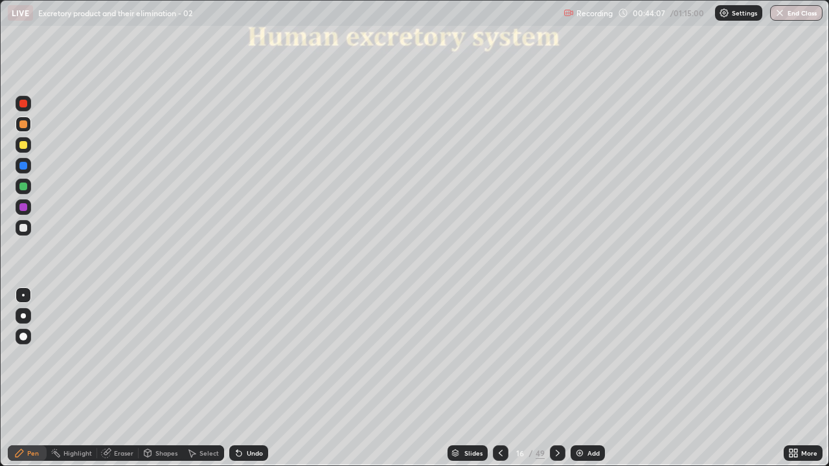
click at [579, 378] on img at bounding box center [580, 453] width 10 height 10
click at [556, 378] on icon at bounding box center [558, 453] width 10 height 10
click at [498, 378] on icon at bounding box center [500, 453] width 10 height 10
click at [24, 233] on div at bounding box center [24, 228] width 16 height 16
click at [29, 145] on div at bounding box center [24, 145] width 16 height 16
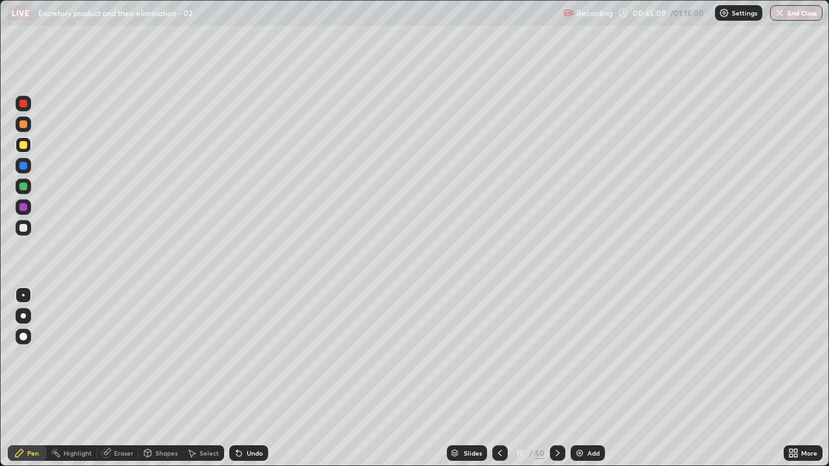
click at [29, 227] on div at bounding box center [24, 228] width 16 height 16
click at [23, 146] on div at bounding box center [23, 145] width 8 height 8
click at [472, 378] on div "Slides" at bounding box center [473, 453] width 18 height 6
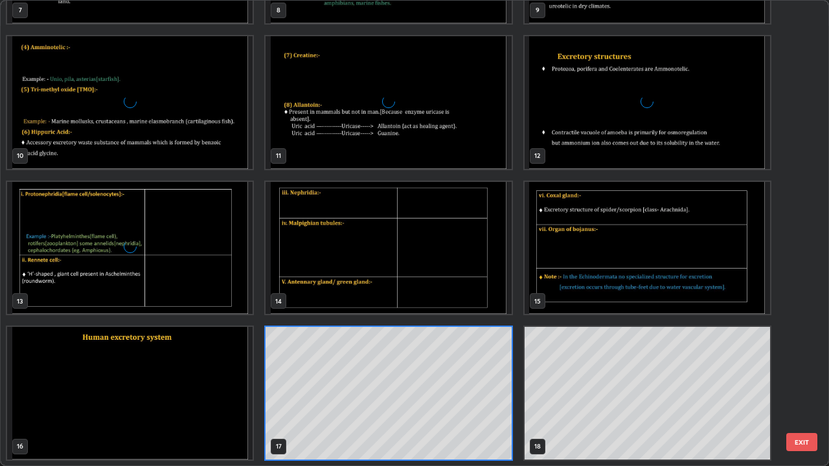
scroll to position [461, 821]
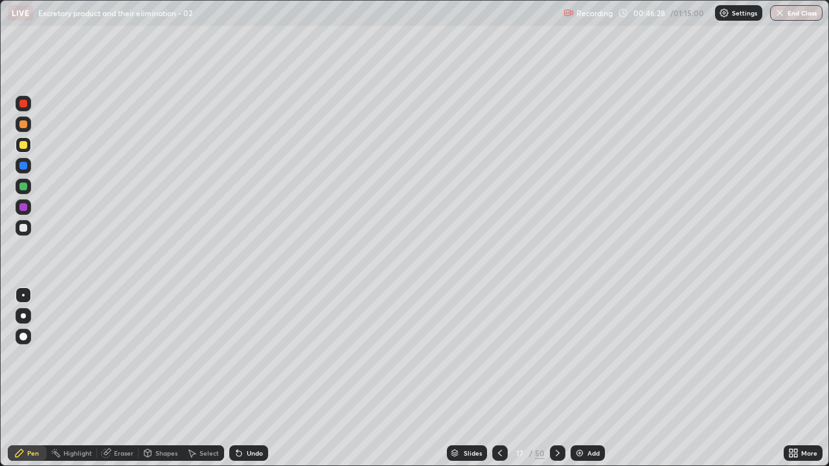
click at [470, 378] on div "Slides" at bounding box center [473, 453] width 18 height 6
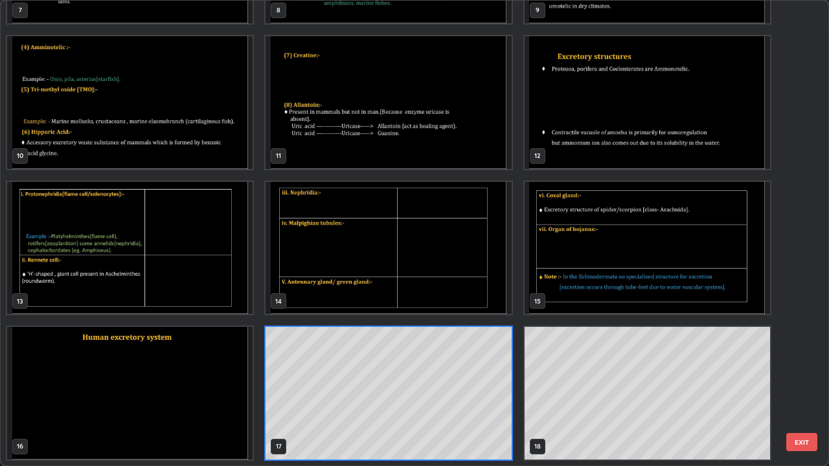
click at [232, 378] on img "grid" at bounding box center [130, 393] width 246 height 133
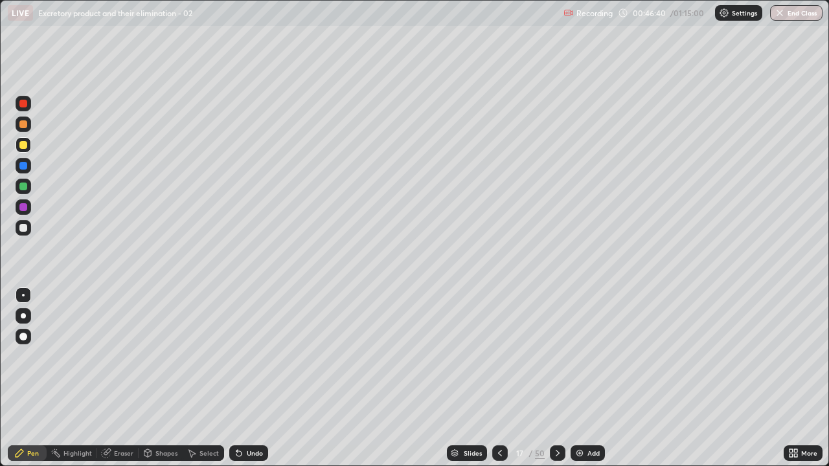
click at [791, 378] on icon at bounding box center [791, 451] width 3 height 3
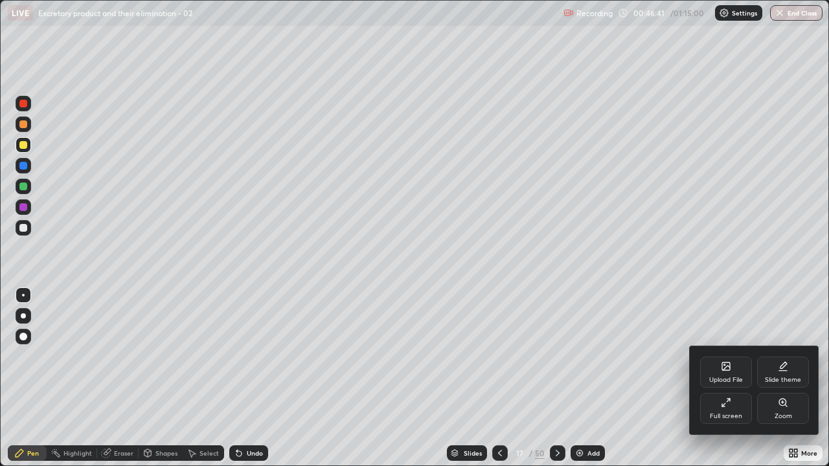
click at [729, 378] on div "Full screen" at bounding box center [726, 416] width 32 height 6
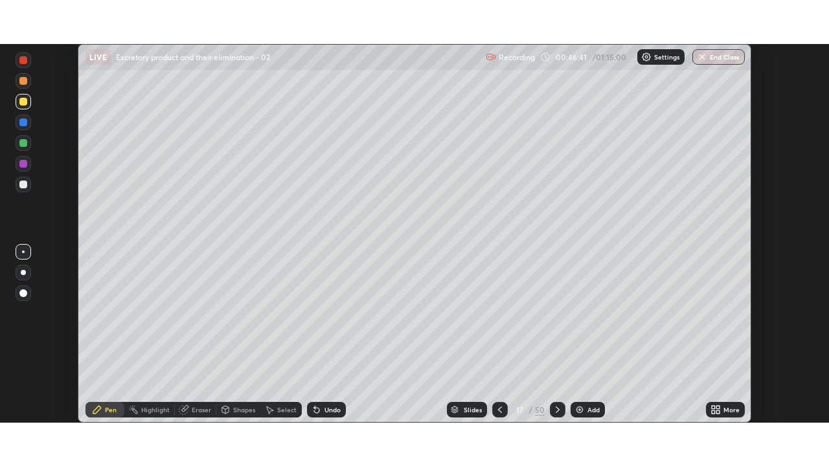
scroll to position [64404, 63953]
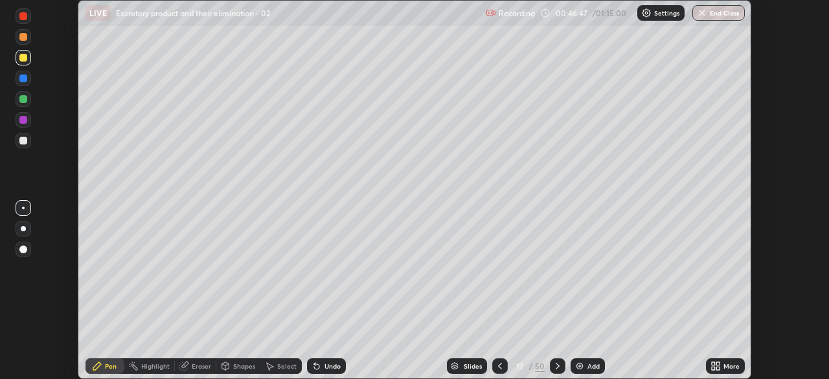
click at [716, 366] on icon at bounding box center [716, 366] width 10 height 10
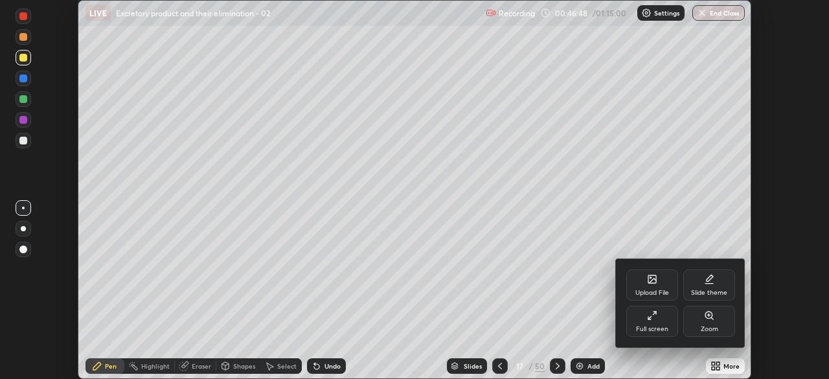
click at [664, 327] on div "Full screen" at bounding box center [652, 329] width 32 height 6
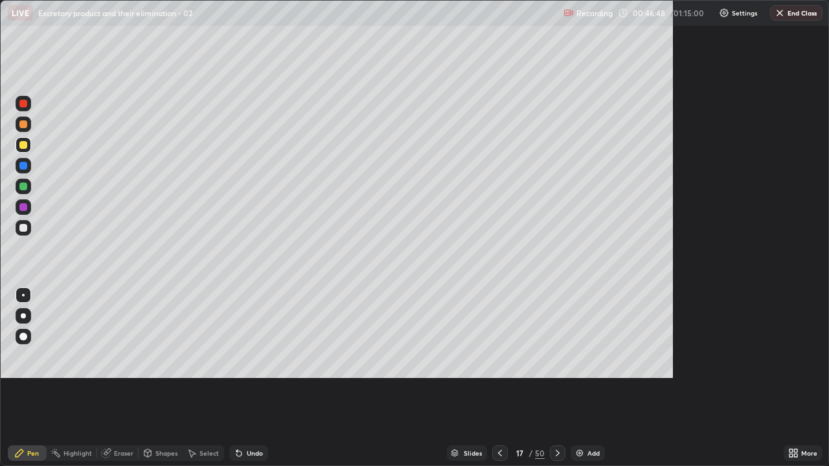
scroll to position [466, 829]
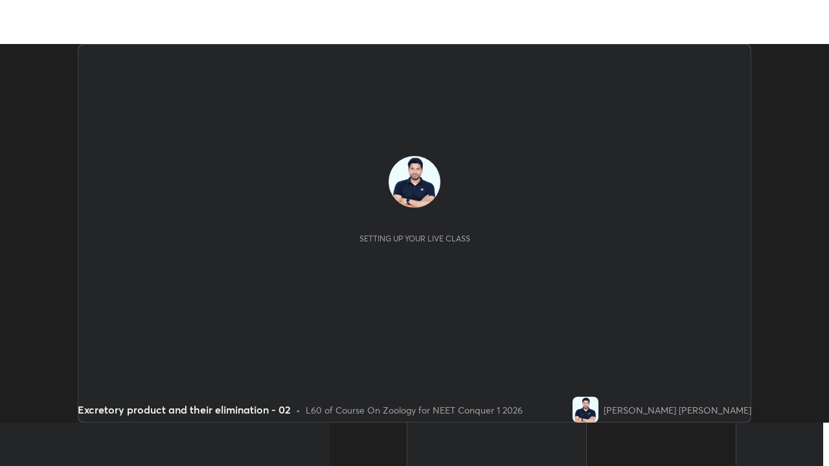
scroll to position [379, 829]
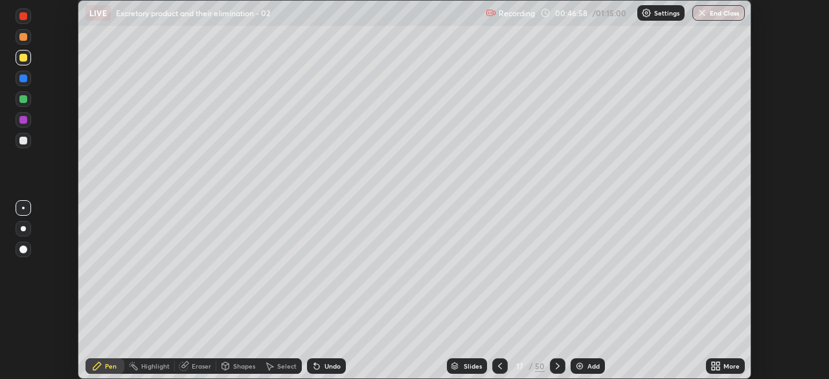
click at [713, 363] on icon at bounding box center [713, 363] width 3 height 3
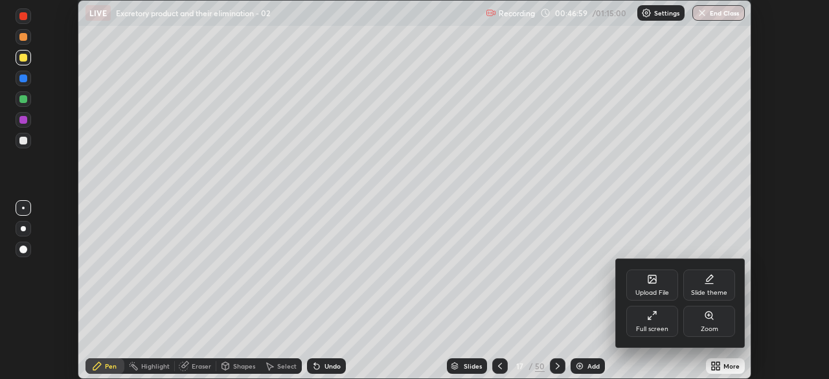
click at [644, 332] on div "Full screen" at bounding box center [652, 329] width 32 height 6
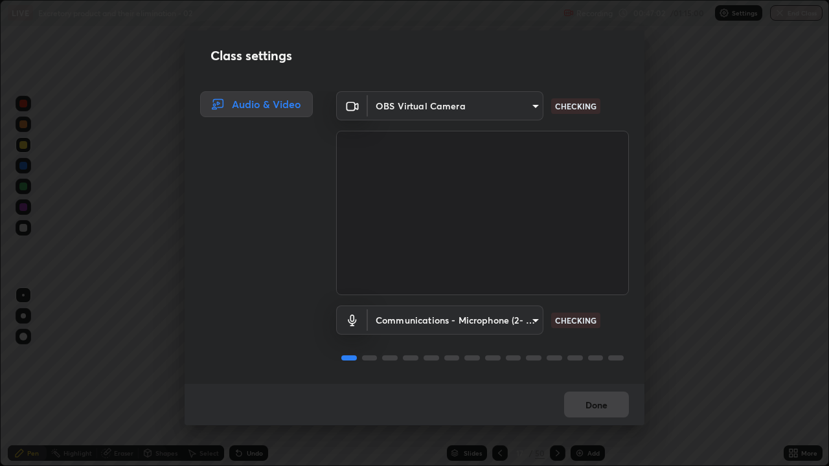
scroll to position [1, 0]
click at [593, 378] on button "Done" at bounding box center [596, 405] width 65 height 26
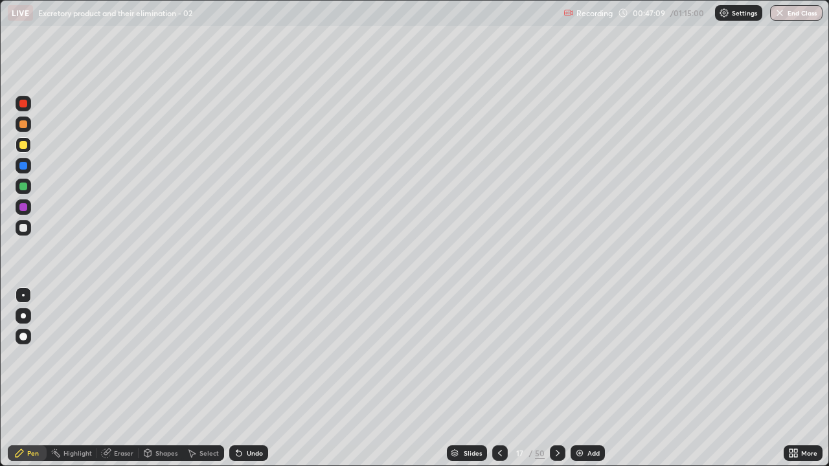
click at [474, 378] on div "Slides" at bounding box center [473, 453] width 18 height 6
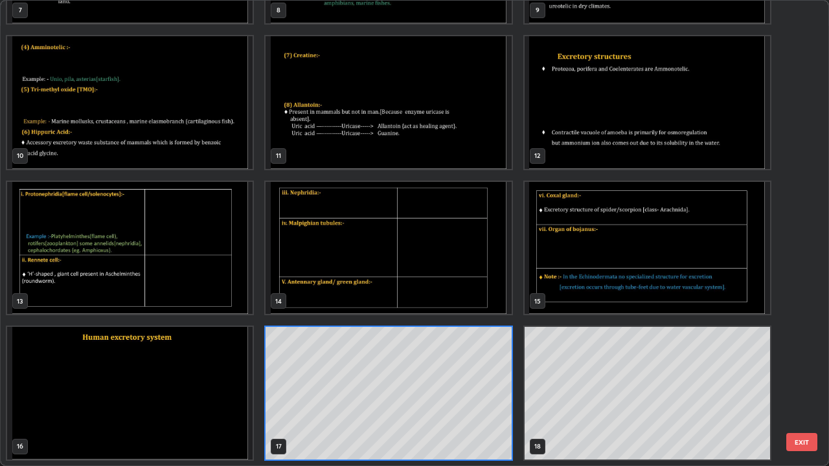
scroll to position [461, 821]
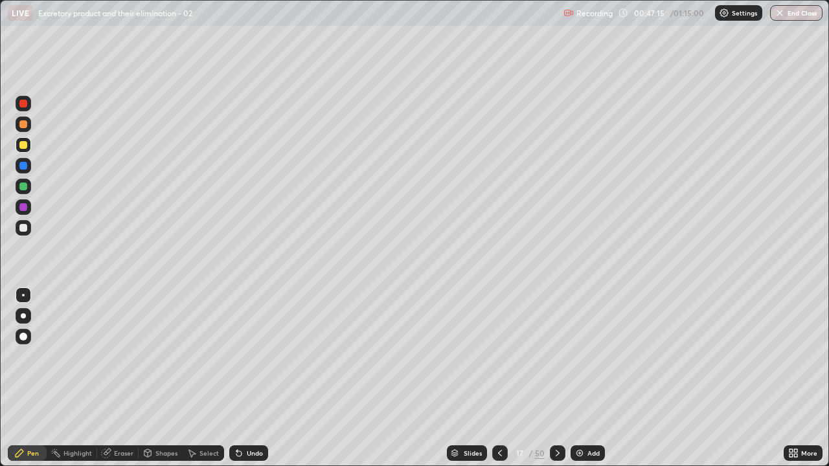
click at [556, 378] on icon at bounding box center [558, 453] width 10 height 10
click at [499, 378] on icon at bounding box center [500, 453] width 10 height 10
click at [500, 378] on icon at bounding box center [500, 453] width 10 height 10
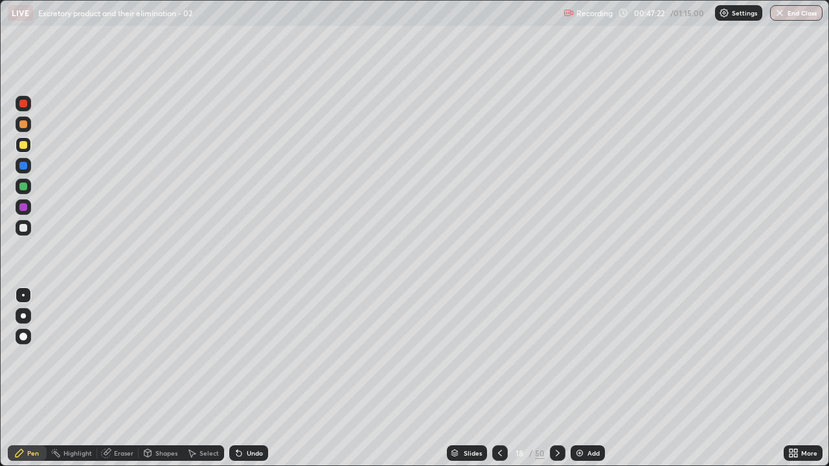
click at [501, 378] on icon at bounding box center [500, 453] width 10 height 10
click at [553, 378] on icon at bounding box center [558, 453] width 10 height 10
click at [556, 378] on icon at bounding box center [558, 453] width 10 height 10
click at [556, 378] on icon at bounding box center [558, 453] width 4 height 6
click at [29, 172] on div at bounding box center [24, 166] width 16 height 16
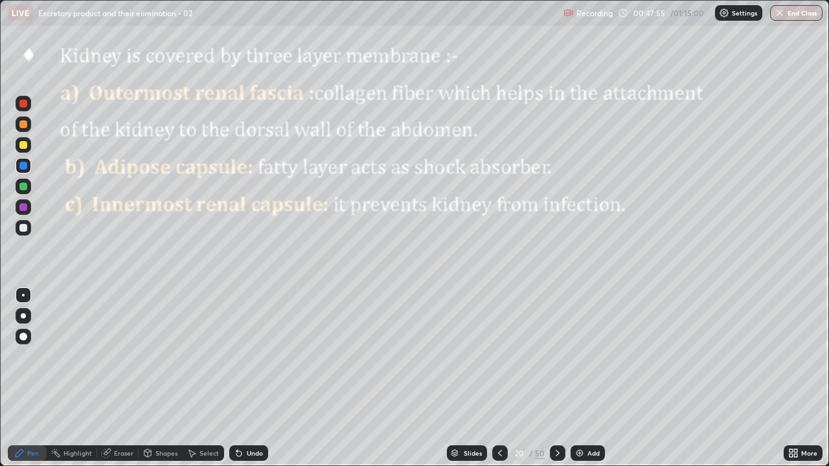
click at [26, 229] on div at bounding box center [23, 228] width 8 height 8
click at [24, 229] on div at bounding box center [23, 228] width 8 height 8
click at [246, 378] on div "Undo" at bounding box center [248, 454] width 39 height 16
click at [244, 378] on div "Undo" at bounding box center [248, 454] width 39 height 16
click at [242, 378] on icon at bounding box center [239, 453] width 10 height 10
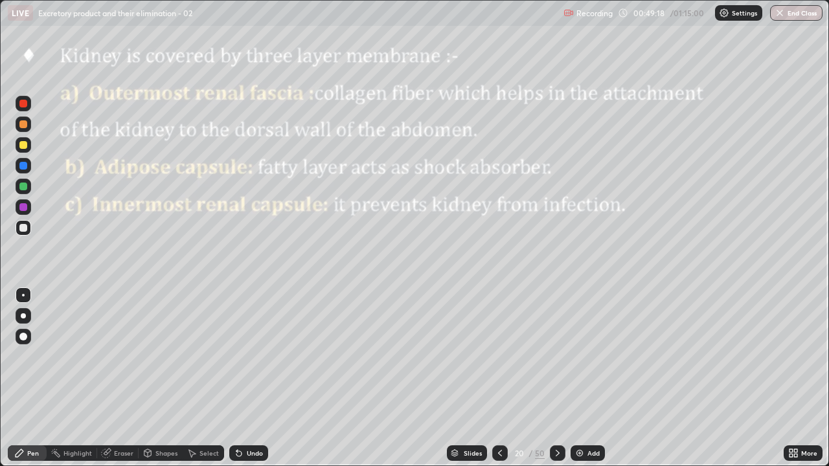
click at [244, 378] on div "Undo" at bounding box center [248, 454] width 39 height 16
click at [23, 187] on div at bounding box center [23, 187] width 8 height 8
click at [25, 228] on div at bounding box center [23, 228] width 8 height 8
click at [556, 378] on icon at bounding box center [558, 453] width 10 height 10
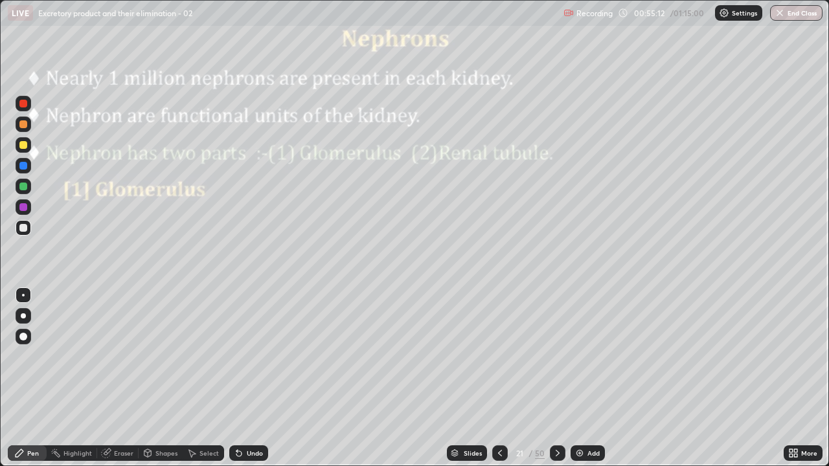
click at [502, 378] on div at bounding box center [500, 454] width 16 height 26
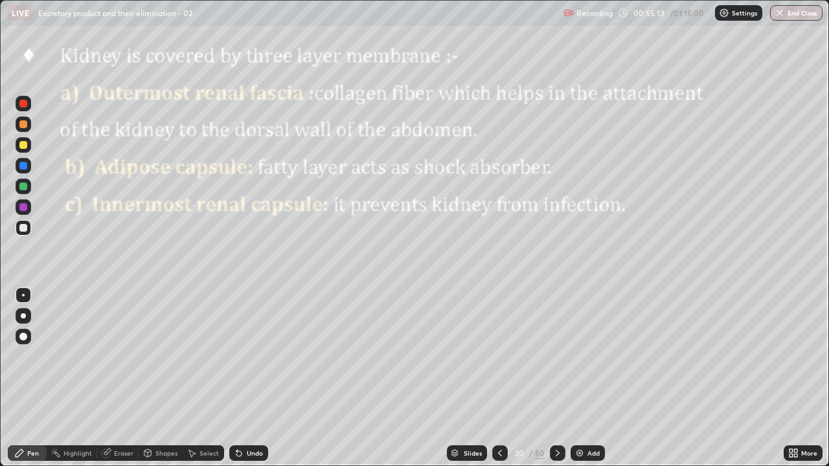
click at [584, 378] on img at bounding box center [580, 453] width 10 height 10
click at [30, 230] on div at bounding box center [24, 228] width 16 height 16
click at [28, 124] on div at bounding box center [24, 125] width 16 height 16
click at [28, 227] on div at bounding box center [24, 228] width 16 height 16
click at [244, 378] on div "Undo" at bounding box center [248, 454] width 39 height 16
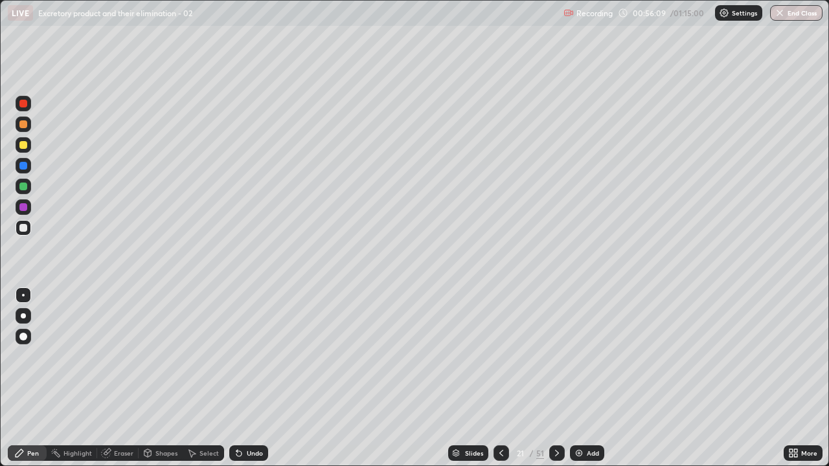
click at [247, 378] on div "Undo" at bounding box center [255, 453] width 16 height 6
click at [254, 378] on div "Undo" at bounding box center [255, 453] width 16 height 6
click at [25, 144] on div at bounding box center [23, 145] width 8 height 8
click at [22, 228] on div at bounding box center [23, 228] width 8 height 8
click at [261, 378] on div "Undo" at bounding box center [248, 454] width 39 height 16
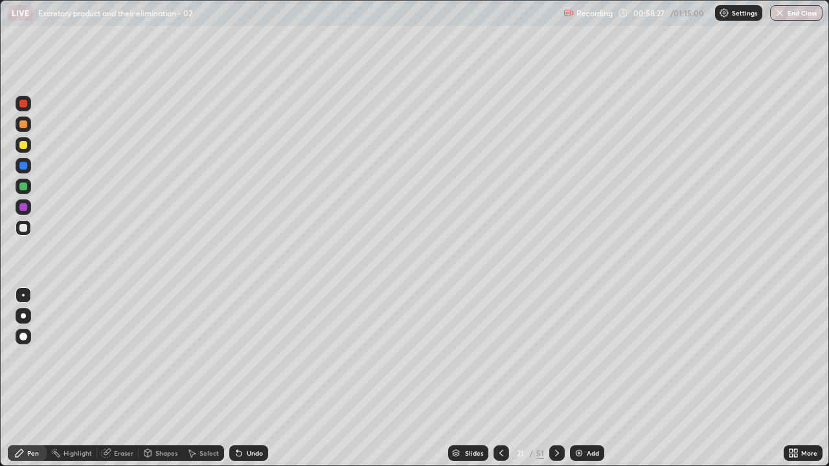
click at [260, 378] on div "Undo" at bounding box center [255, 453] width 16 height 6
click at [262, 378] on div "Undo" at bounding box center [248, 454] width 39 height 16
click at [247, 378] on div "Undo" at bounding box center [248, 454] width 39 height 16
click at [29, 146] on div at bounding box center [24, 145] width 16 height 16
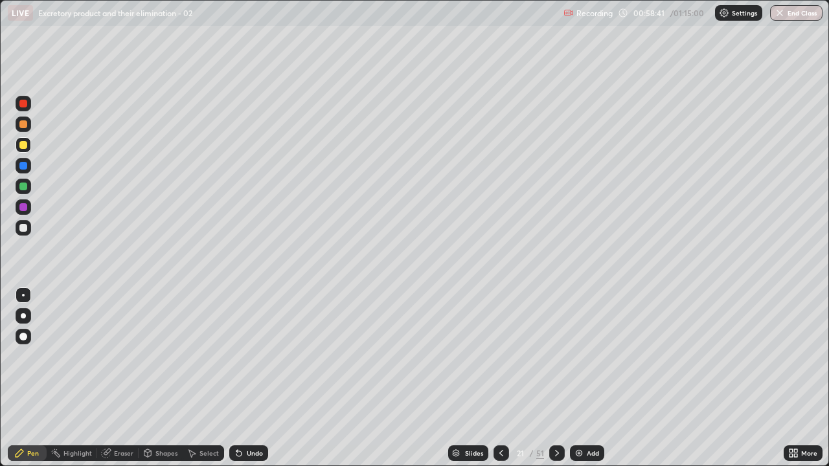
click at [24, 228] on div at bounding box center [23, 228] width 8 height 8
click at [24, 225] on div at bounding box center [23, 228] width 8 height 8
click at [255, 378] on div "Undo" at bounding box center [255, 453] width 16 height 6
click at [252, 378] on div "Undo" at bounding box center [255, 453] width 16 height 6
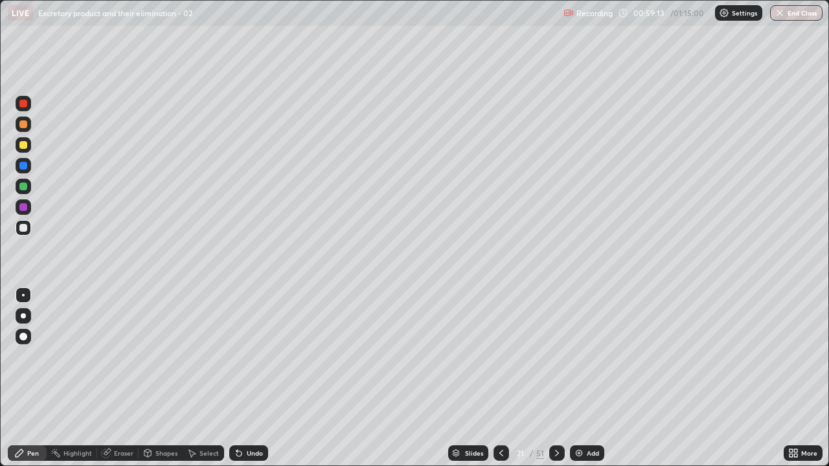
click at [257, 378] on div "Undo" at bounding box center [248, 454] width 39 height 16
click at [28, 166] on div at bounding box center [24, 166] width 16 height 16
click at [500, 378] on icon at bounding box center [501, 453] width 10 height 10
click at [501, 378] on icon at bounding box center [501, 453] width 10 height 10
click at [563, 378] on div at bounding box center [557, 454] width 16 height 26
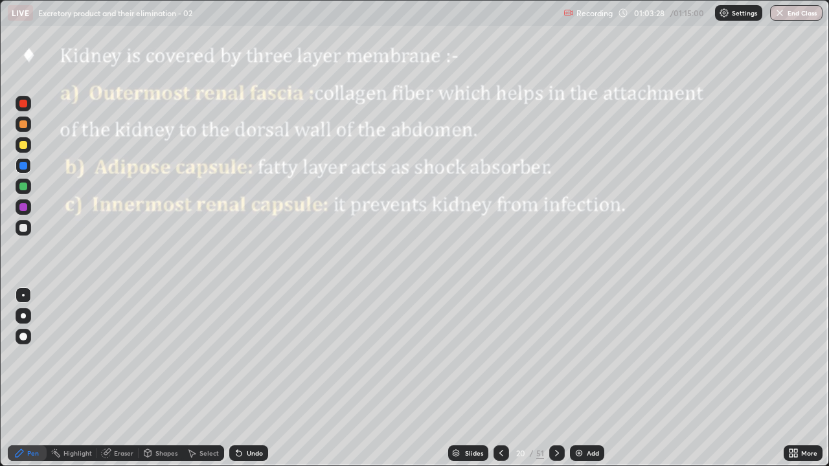
click at [556, 378] on icon at bounding box center [557, 453] width 10 height 10
click at [557, 378] on div at bounding box center [557, 454] width 16 height 16
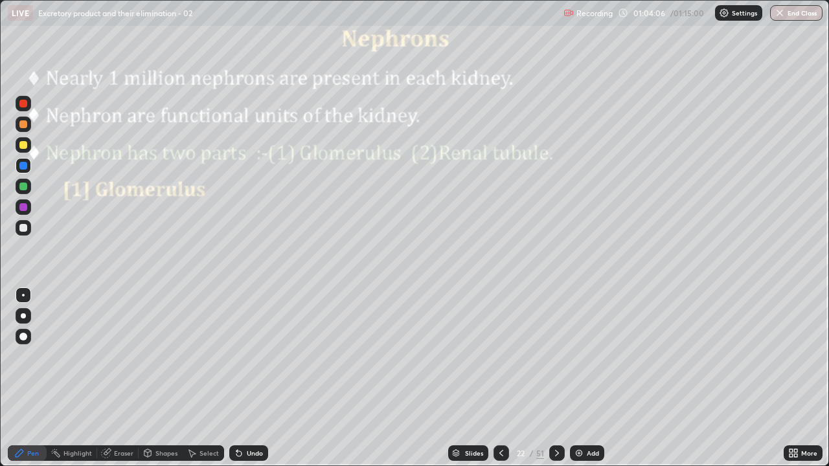
click at [23, 169] on div at bounding box center [23, 166] width 8 height 8
click at [28, 212] on div at bounding box center [24, 208] width 16 height 16
click at [782, 19] on button "End Class" at bounding box center [796, 13] width 52 height 16
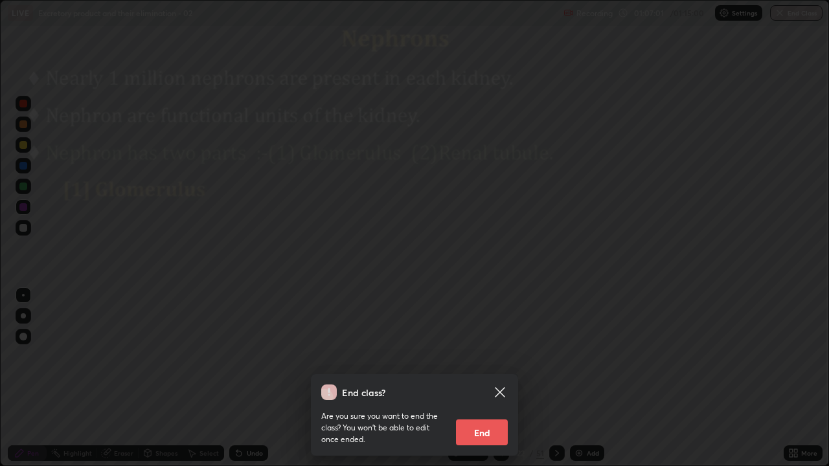
click at [494, 378] on button "End" at bounding box center [482, 433] width 52 height 26
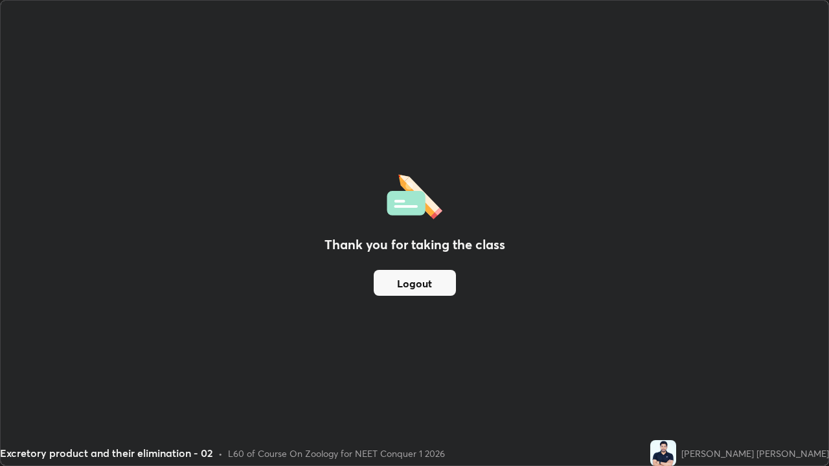
click at [437, 290] on button "Logout" at bounding box center [415, 283] width 82 height 26
